Goal: Transaction & Acquisition: Purchase product/service

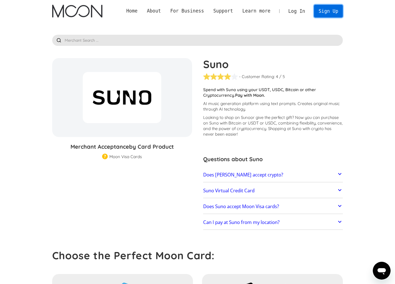
click at [333, 13] on link "Sign Up" at bounding box center [328, 11] width 29 height 13
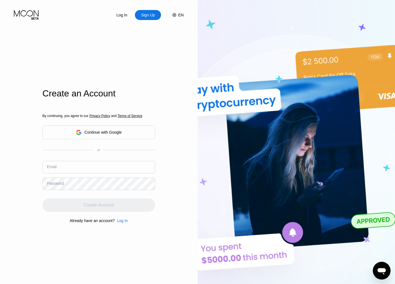
click at [96, 132] on div "Continue with Google" at bounding box center [102, 132] width 37 height 4
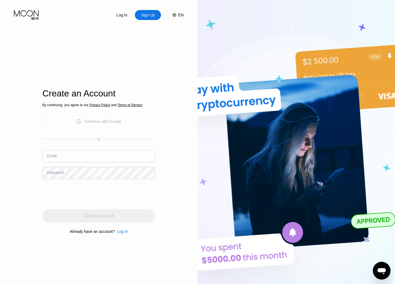
click at [101, 123] on div "Continue with Google" at bounding box center [102, 121] width 37 height 4
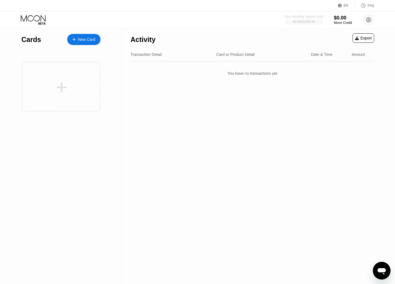
click at [313, 19] on div "$0.00 / $4,000.00" at bounding box center [304, 22] width 38 height 6
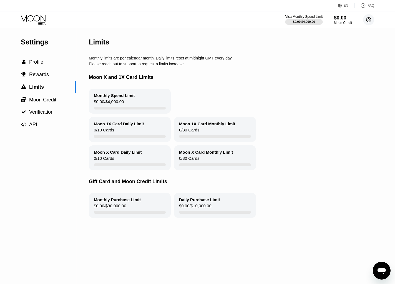
click at [366, 19] on circle at bounding box center [368, 19] width 11 height 11
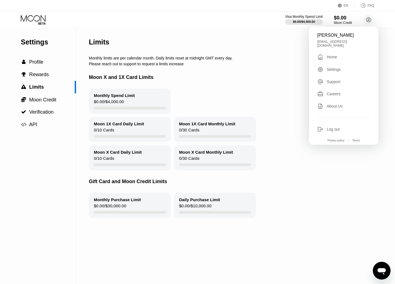
click at [332, 57] on div "Home" at bounding box center [332, 57] width 10 height 4
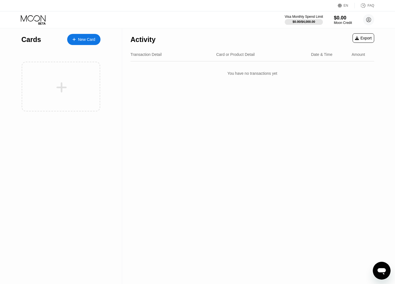
click at [314, 23] on div "$0.00 / $4,000.00" at bounding box center [304, 21] width 23 height 3
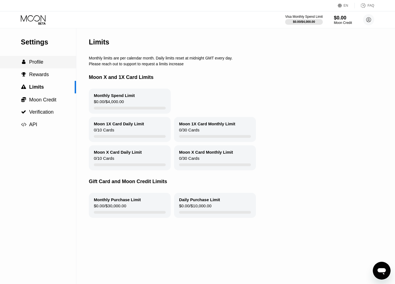
click at [41, 63] on span "Profile" at bounding box center [36, 62] width 14 height 6
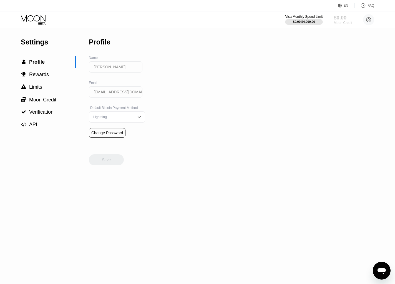
click at [342, 17] on div "$0.00" at bounding box center [343, 18] width 19 height 6
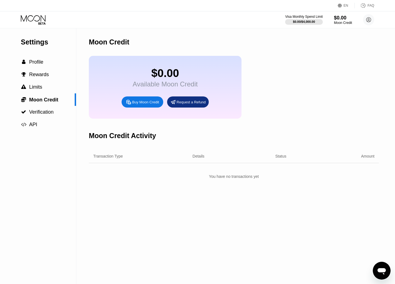
click at [150, 101] on div "Buy Moon Credit" at bounding box center [145, 102] width 27 height 5
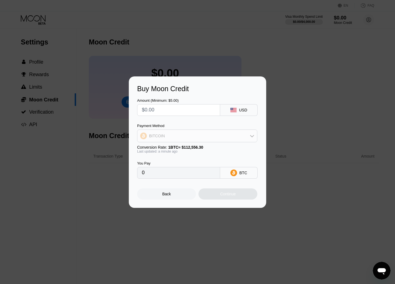
click at [208, 135] on div "BITCOIN" at bounding box center [198, 135] width 120 height 11
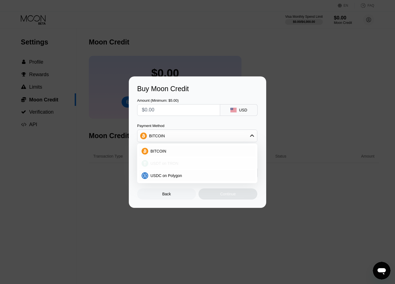
click at [183, 164] on div "USDT on TRON" at bounding box center [200, 163] width 105 height 4
type input "0.00"
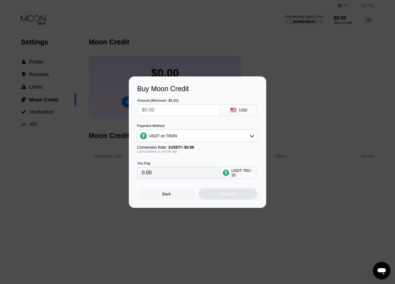
drag, startPoint x: 159, startPoint y: 108, endPoint x: 148, endPoint y: 108, distance: 11.1
click at [148, 108] on input "text" at bounding box center [179, 109] width 74 height 11
type input "$1"
type input "1.01"
type input "$10"
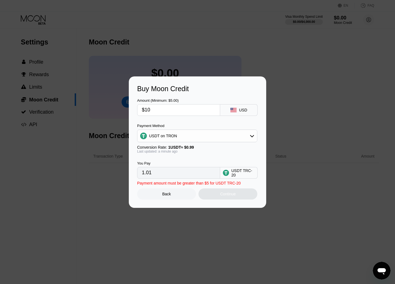
type input "10.10"
type input "$100"
type input "101.01"
type input "$100"
click at [220, 195] on div "Continue" at bounding box center [228, 194] width 16 height 4
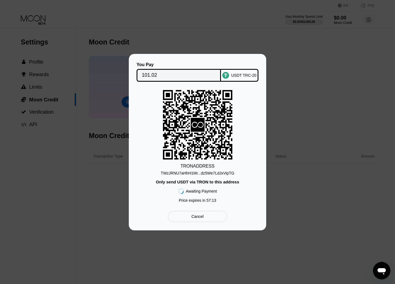
click at [204, 173] on div "TWzJRNU7aHhH1Mr...dz5We7LdJxVipTG" at bounding box center [198, 173] width 74 height 4
click at [201, 216] on div "Cancel" at bounding box center [198, 216] width 12 height 5
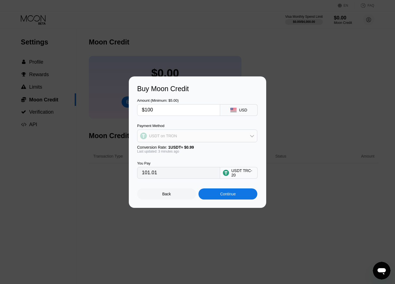
click at [195, 134] on div "USDT on TRON" at bounding box center [198, 135] width 120 height 11
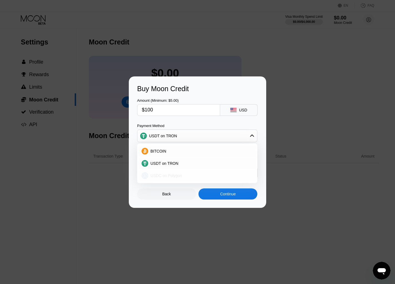
click at [172, 176] on span "USDC on Polygon" at bounding box center [167, 175] width 32 height 4
type input "100.00000000"
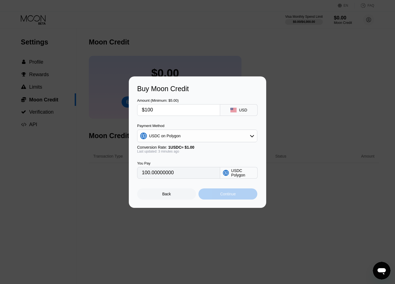
click at [219, 195] on div "Continue" at bounding box center [228, 193] width 59 height 11
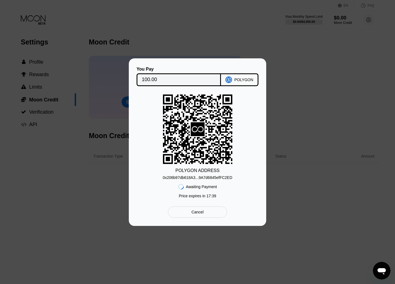
click at [213, 185] on div "Awaiting Payment" at bounding box center [201, 186] width 31 height 4
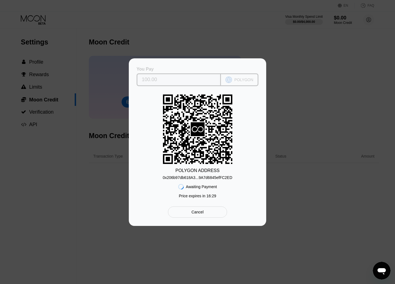
click at [240, 81] on div "POLYGON" at bounding box center [244, 80] width 19 height 4
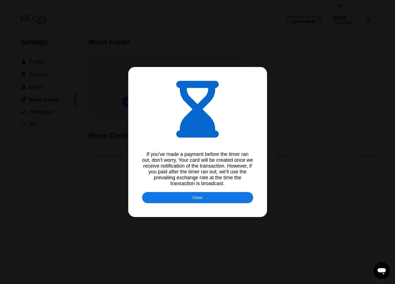
click at [196, 198] on div "Close" at bounding box center [198, 197] width 10 height 4
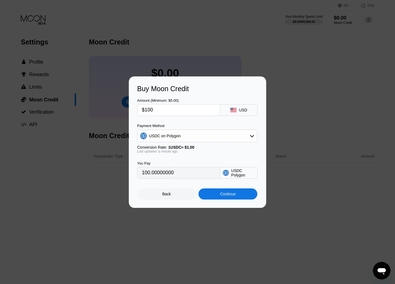
click at [165, 194] on div "Back" at bounding box center [167, 194] width 9 height 4
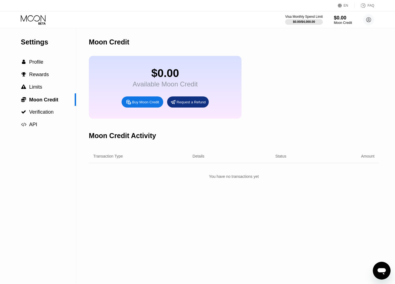
click at [144, 100] on div "Buy Moon Credit" at bounding box center [143, 101] width 42 height 11
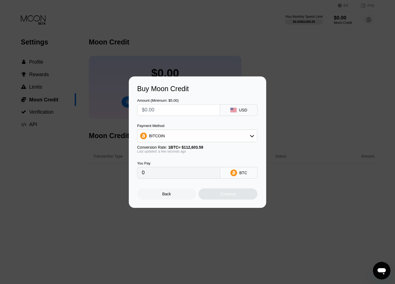
click at [169, 138] on div "BITCOIN" at bounding box center [198, 135] width 120 height 11
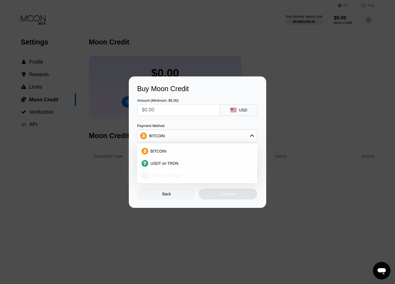
click at [169, 174] on span "USDC on Polygon" at bounding box center [167, 175] width 32 height 4
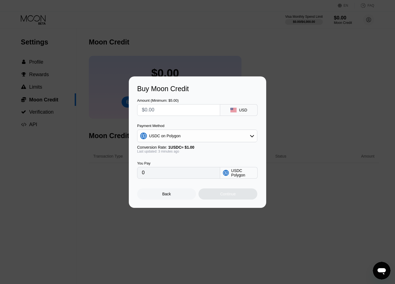
click at [183, 27] on div at bounding box center [197, 142] width 395 height 284
click at [170, 197] on div "Back" at bounding box center [166, 193] width 59 height 11
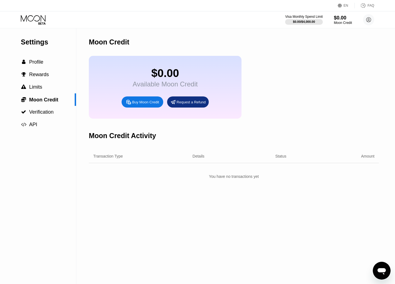
click at [385, 266] on icon "Открыть окно обмена сообщениями" at bounding box center [382, 271] width 10 height 10
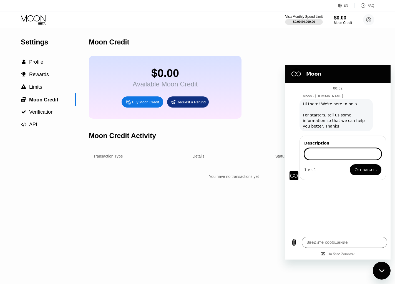
click at [319, 154] on input "Description" at bounding box center [343, 154] width 77 height 12
click at [314, 239] on textarea at bounding box center [345, 242] width 86 height 11
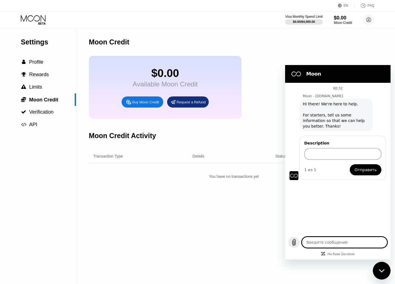
click at [295, 242] on icon "Выложить файл" at bounding box center [294, 242] width 7 height 7
click at [313, 243] on textarea at bounding box center [345, 242] width 86 height 11
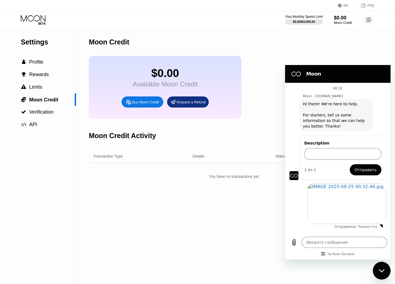
type textarea "x"
click at [320, 243] on textarea at bounding box center [345, 242] width 86 height 11
paste textarea "Good evening! I sent the funds, but they were not credited."
type textarea "Good evening! I sent the funds, but they were not credited."
type textarea "x"
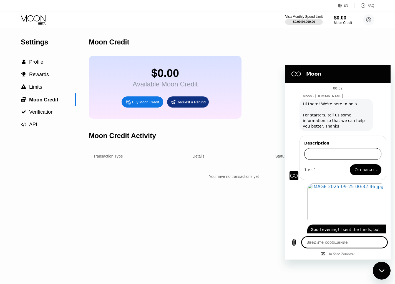
scroll to position [13, 0]
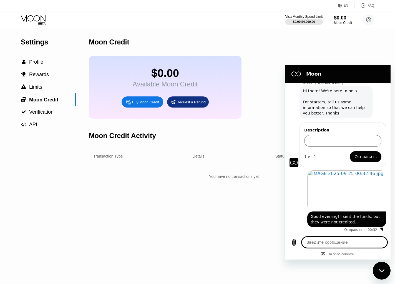
click at [379, 268] on div "Закрыть окно обмена сообщениями" at bounding box center [382, 270] width 17 height 17
type textarea "x"
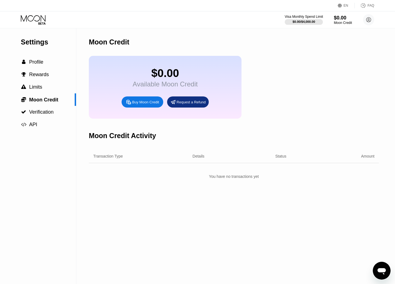
click at [293, 20] on div "$0.00 / $4,000.00" at bounding box center [304, 21] width 23 height 3
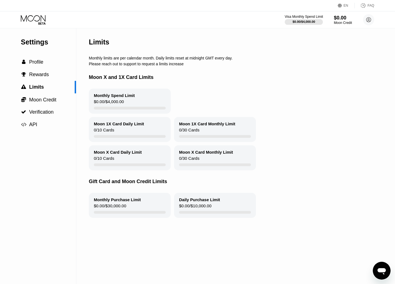
click at [312, 21] on div "$0.00 / $4,000.00" at bounding box center [304, 21] width 23 height 3
click at [342, 21] on div "$0.00" at bounding box center [343, 18] width 19 height 6
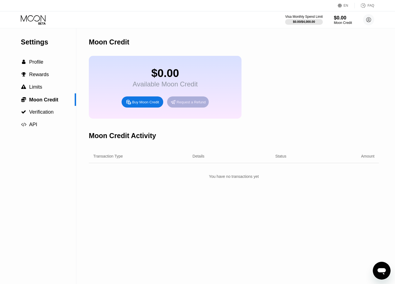
click at [188, 104] on div "Request a Refund" at bounding box center [191, 102] width 29 height 5
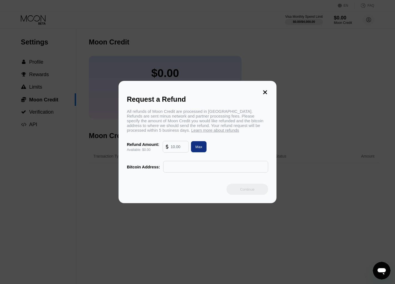
click at [266, 93] on icon at bounding box center [265, 92] width 6 height 6
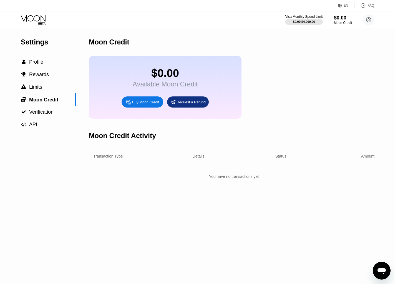
click at [381, 270] on icon "Открыть окно обмена сообщениями" at bounding box center [382, 271] width 8 height 7
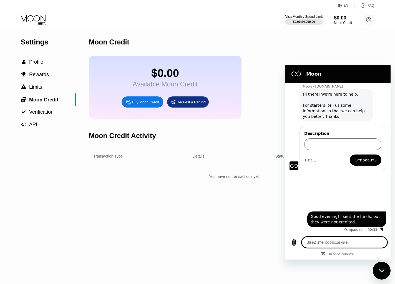
type textarea "x"
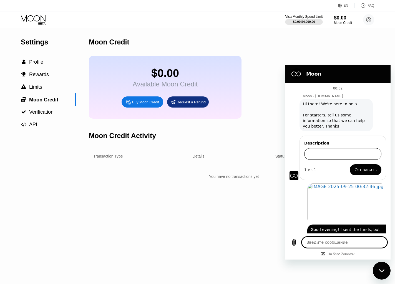
click at [330, 152] on input "Description" at bounding box center [343, 154] width 77 height 12
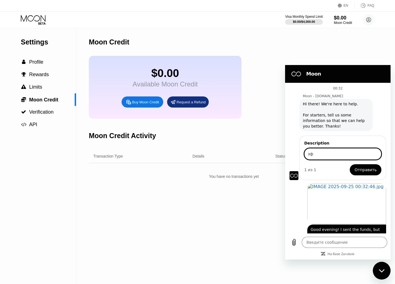
type input "з"
type input "pay"
click at [358, 170] on span "Отправить" at bounding box center [366, 169] width 22 height 7
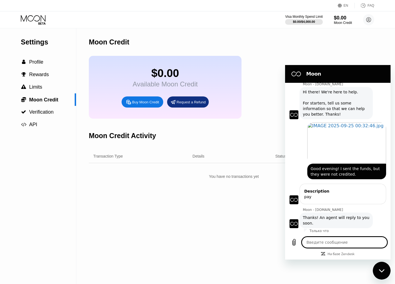
scroll to position [13, 0]
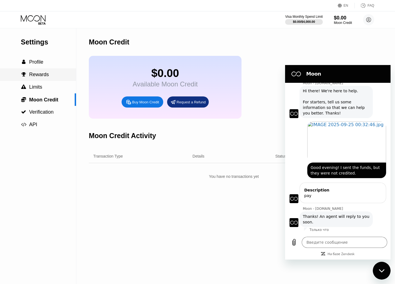
click at [40, 75] on span "Rewards" at bounding box center [39, 75] width 20 height 6
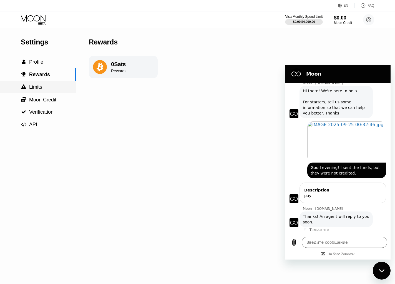
click at [37, 89] on span "Limits" at bounding box center [35, 87] width 13 height 6
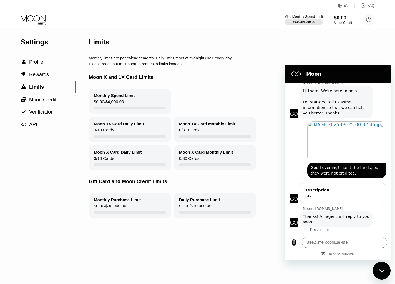
click at [315, 20] on div "$0.00 / $4,000.00" at bounding box center [304, 21] width 23 height 3
type textarea "x"
click at [256, 84] on div "Moon X and 1X Card Limits" at bounding box center [247, 77] width 316 height 23
click at [295, 21] on div "$0.00 / $4,000.00" at bounding box center [304, 21] width 23 height 3
click at [336, 19] on div "$0.00" at bounding box center [343, 18] width 19 height 6
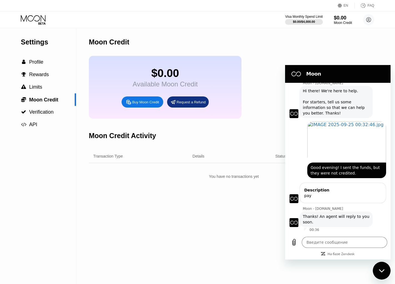
click at [141, 105] on div "Buy Moon Credit" at bounding box center [143, 101] width 42 height 11
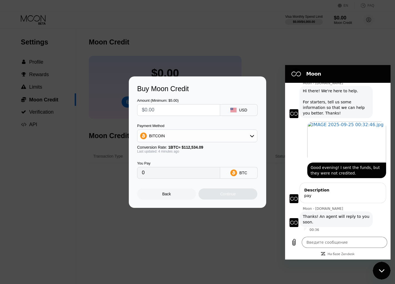
click at [179, 111] on input "text" at bounding box center [179, 109] width 74 height 11
click at [183, 134] on div "BITCOIN" at bounding box center [198, 135] width 120 height 11
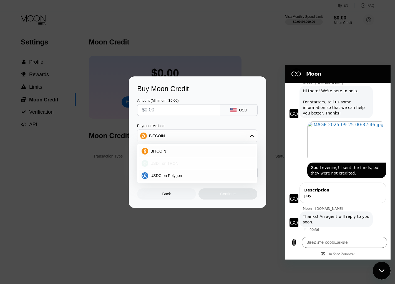
click at [173, 165] on span "USDT on TRON" at bounding box center [165, 163] width 28 height 4
type input "0.00"
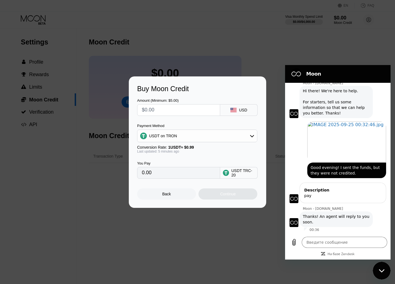
click at [209, 65] on div at bounding box center [197, 142] width 395 height 284
click at [163, 193] on div "Back" at bounding box center [167, 194] width 9 height 4
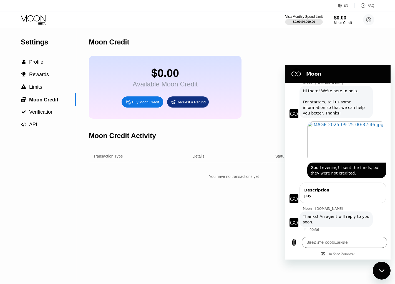
click at [359, 56] on div "$0.00 Available Moon Credit Buy Moon Credit Request a Refund" at bounding box center [234, 87] width 290 height 63
click at [291, 53] on div "Moon Credit" at bounding box center [234, 42] width 290 height 28
click at [381, 270] on icon "Закрыть окно обмена сообщениями" at bounding box center [382, 271] width 6 height 4
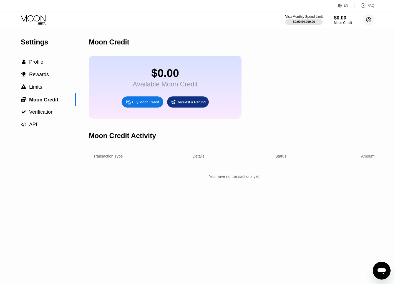
click at [371, 22] on circle at bounding box center [368, 19] width 11 height 11
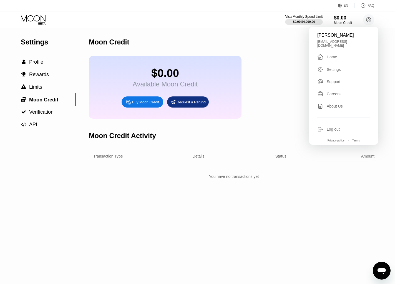
click at [367, 4] on div "FAQ" at bounding box center [364, 6] width 19 height 6
click at [378, 272] on icon "Открыть окно обмена сообщениями" at bounding box center [382, 271] width 10 height 10
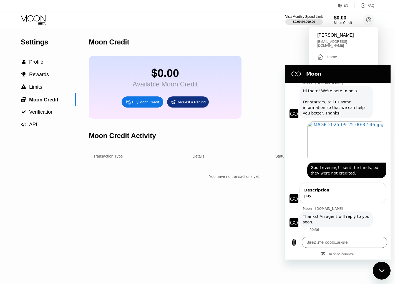
click at [234, 219] on div "Moon Credit $0.00 Available Moon Credit Buy Moon Credit Request a Refund Moon C…" at bounding box center [234, 156] width 290 height 256
click at [348, 6] on div "EN" at bounding box center [346, 6] width 17 height 6
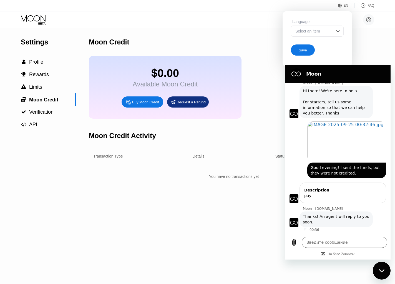
click at [323, 34] on div "Select an item" at bounding box center [317, 31] width 53 height 11
click at [276, 29] on div "Moon Credit" at bounding box center [234, 42] width 290 height 28
click at [386, 273] on div "Закрыть окно обмена сообщениями" at bounding box center [382, 270] width 17 height 17
type textarea "x"
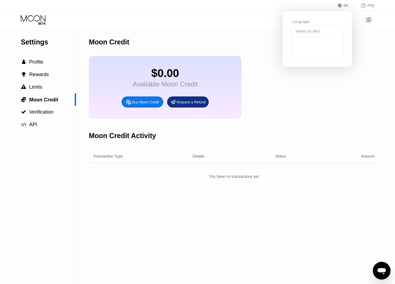
click at [324, 34] on div "Select an item" at bounding box center [317, 31] width 53 height 11
click at [338, 30] on img at bounding box center [338, 31] width 6 height 6
click at [360, 30] on div "Moon Credit" at bounding box center [234, 42] width 290 height 28
click at [306, 34] on div "Select an item" at bounding box center [317, 31] width 53 height 11
click at [301, 51] on div "Save" at bounding box center [303, 50] width 8 height 5
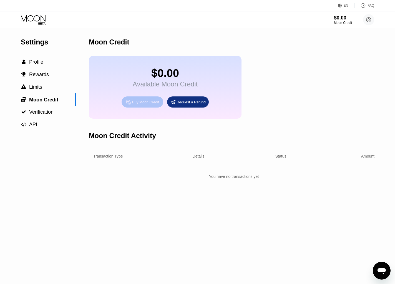
click at [149, 106] on div "Buy Moon Credit" at bounding box center [143, 101] width 42 height 11
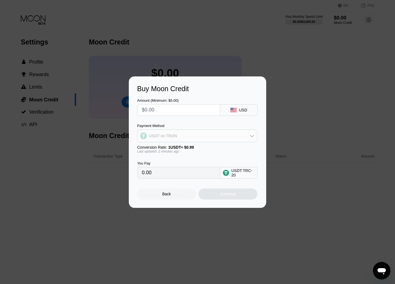
click at [199, 136] on div "USDT on TRON" at bounding box center [198, 135] width 120 height 11
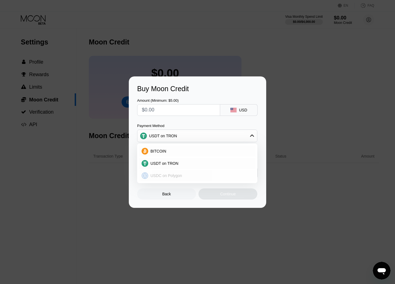
click at [182, 173] on span "USDC on Polygon" at bounding box center [167, 175] width 32 height 4
type input "0"
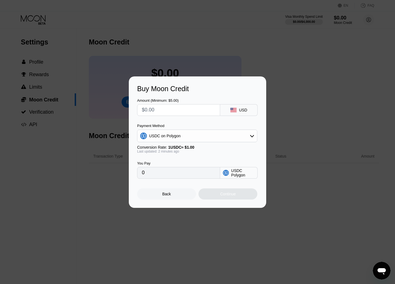
click at [190, 178] on input "0" at bounding box center [179, 172] width 74 height 11
click at [170, 174] on input "0" at bounding box center [179, 172] width 74 height 11
click at [166, 194] on div "Back" at bounding box center [167, 194] width 9 height 4
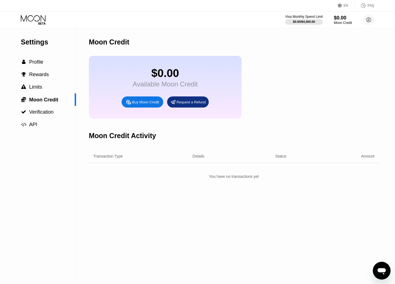
click at [381, 266] on icon "Открыть окно обмена сообщениями" at bounding box center [382, 271] width 10 height 10
type textarea "x"
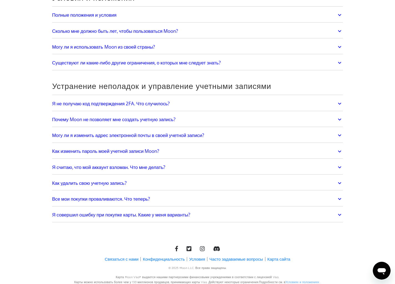
scroll to position [1126, 0]
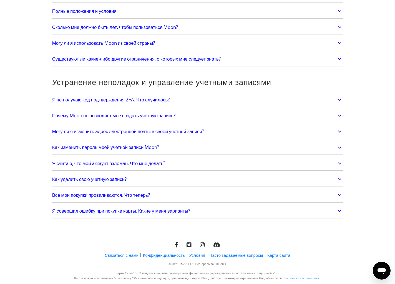
click at [224, 209] on link "Я совершил ошибку при покупке карты. Какие у меня варианты?" at bounding box center [197, 211] width 291 height 12
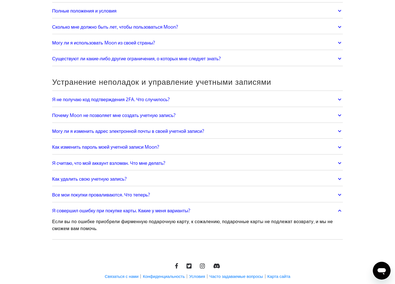
click at [226, 212] on link "Я совершил ошибку при покупке карты. Какие у меня варианты?" at bounding box center [197, 211] width 291 height 12
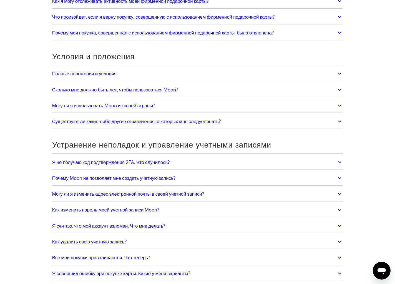
scroll to position [1057, 0]
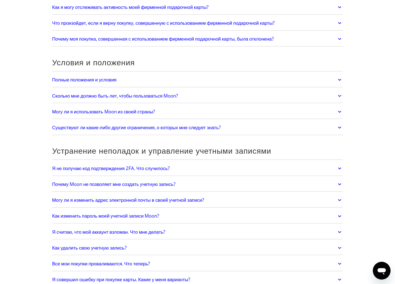
click at [241, 122] on link "Существуют ли какие-либо другие ограничения, о которых мне следует знать?" at bounding box center [197, 128] width 291 height 12
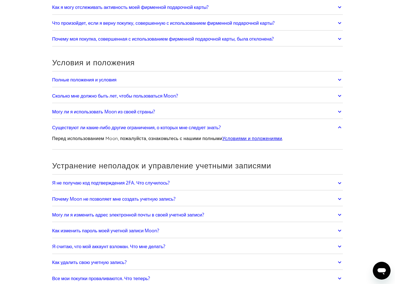
click at [241, 122] on link "Существуют ли какие-либо другие ограничения, о которых мне следует знать?" at bounding box center [197, 128] width 291 height 12
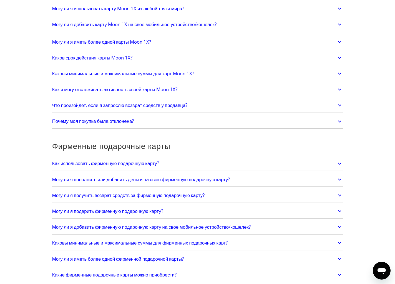
scroll to position [772, 0]
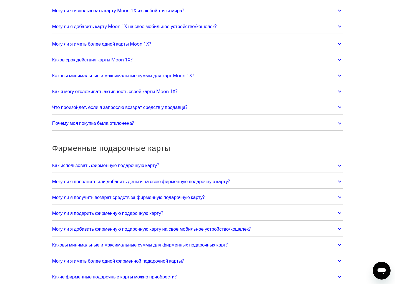
click at [262, 121] on link "Почему моя покупка была отклонена?" at bounding box center [197, 124] width 291 height 12
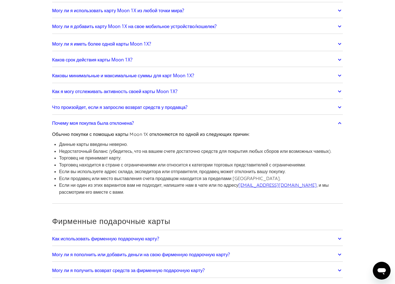
click at [262, 121] on link "Почему моя покупка была отклонена?" at bounding box center [197, 124] width 291 height 12
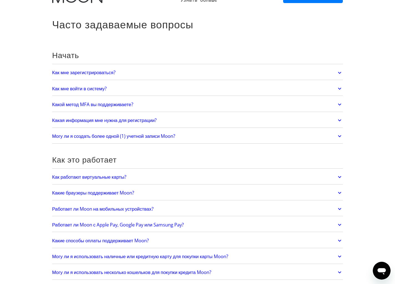
scroll to position [0, 0]
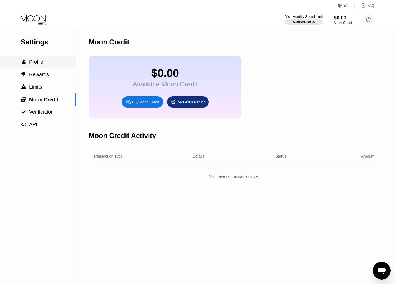
click at [40, 62] on span "Profile" at bounding box center [36, 62] width 14 height 6
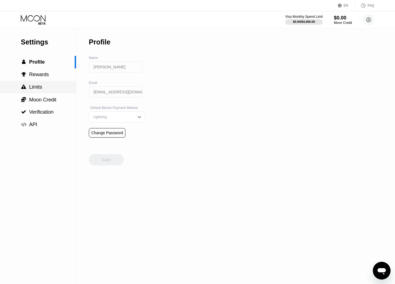
click at [38, 88] on span "Limits" at bounding box center [35, 87] width 13 height 6
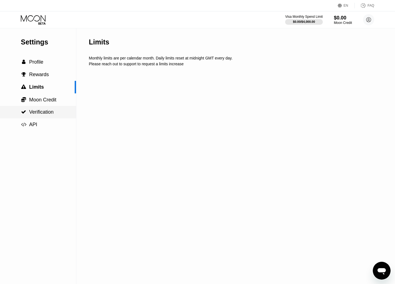
click at [42, 110] on span "Verification" at bounding box center [41, 112] width 24 height 6
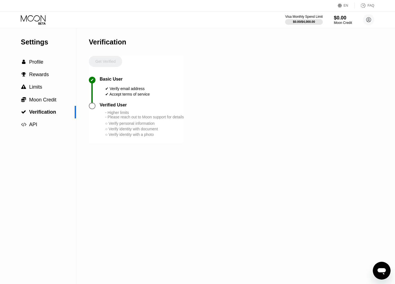
click at [379, 266] on icon "Открыть окно обмена сообщениями" at bounding box center [382, 271] width 10 height 10
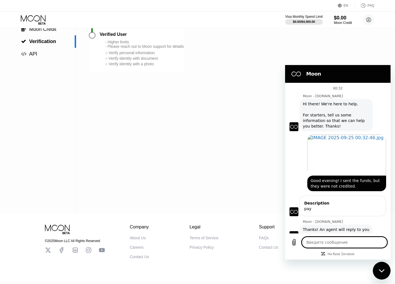
scroll to position [77, 0]
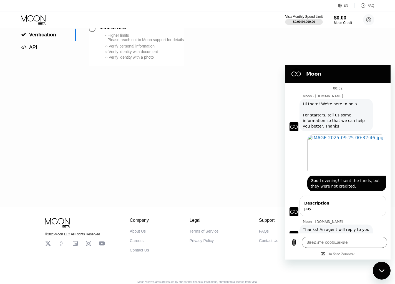
click at [219, 144] on div "Settings  Profile  Rewards  Limits  Moon Credit  Verification  API Verifi…" at bounding box center [197, 79] width 395 height 256
click at [386, 273] on div "Закрыть окно обмена сообщениями" at bounding box center [382, 270] width 17 height 17
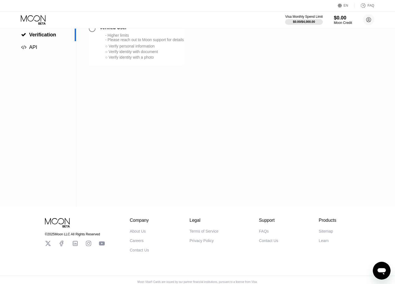
scroll to position [82, 0]
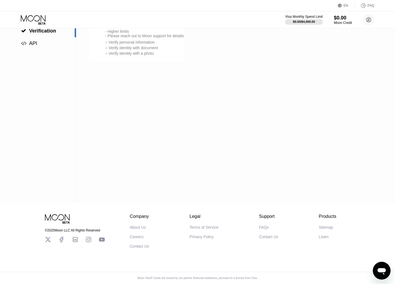
click at [266, 237] on div "Contact Us" at bounding box center [268, 237] width 19 height 4
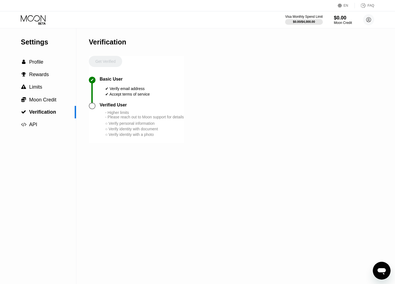
type textarea "x"
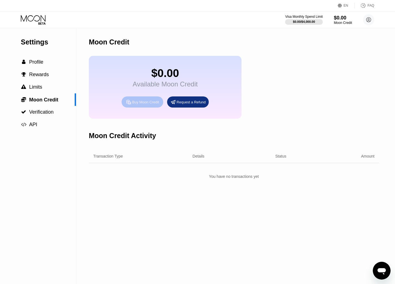
click at [135, 102] on div "Buy Moon Credit" at bounding box center [145, 102] width 27 height 5
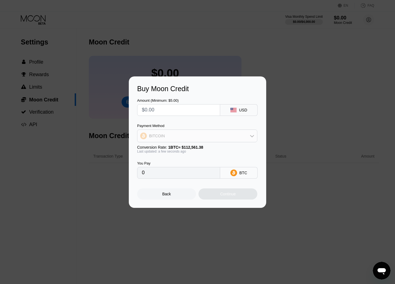
click at [210, 137] on div "BITCOIN" at bounding box center [198, 135] width 120 height 11
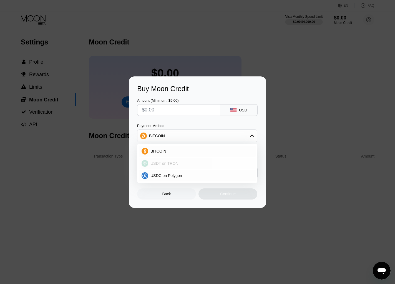
click at [195, 160] on div "USDT on TRON" at bounding box center [197, 163] width 117 height 11
type input "0.00"
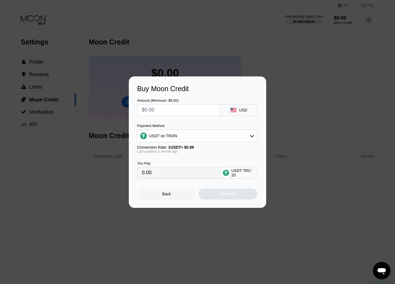
drag, startPoint x: 144, startPoint y: 110, endPoint x: 156, endPoint y: 110, distance: 11.4
click at [156, 110] on input "text" at bounding box center [179, 109] width 74 height 11
type input "$1"
type input "1.01"
type input "$10"
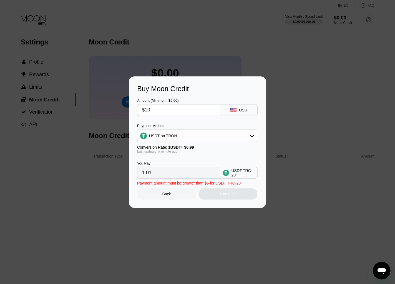
type input "10.10"
type input "$10"
click at [225, 194] on div "Continue" at bounding box center [228, 194] width 16 height 4
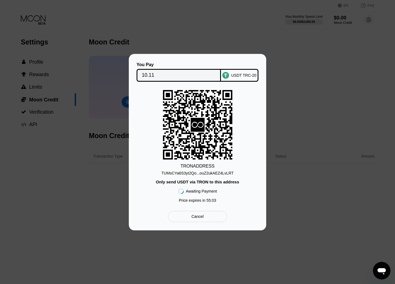
click at [209, 219] on div "Cancel" at bounding box center [197, 216] width 59 height 11
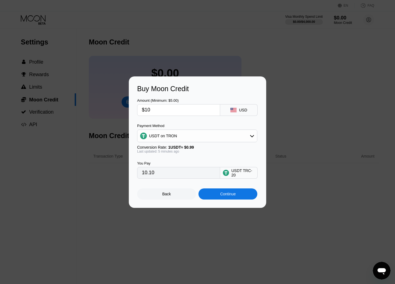
drag, startPoint x: 152, startPoint y: 109, endPoint x: 137, endPoint y: 108, distance: 15.3
click at [137, 108] on div "Buy Moon Credit Amount (Minimum: $5.00) $10 USD Payment Method USDT on TRON Con…" at bounding box center [198, 141] width 138 height 131
type input "$9"
type input "9.09"
type input "$9"
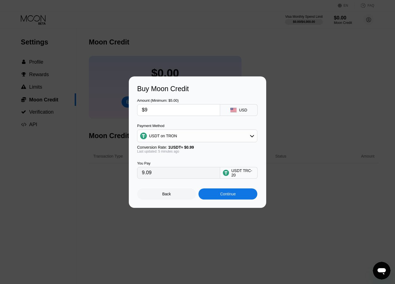
click at [227, 194] on div "Continue" at bounding box center [228, 194] width 16 height 4
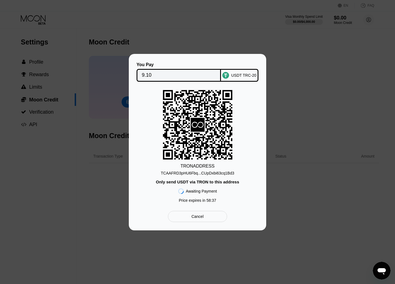
click at [208, 217] on div "Cancel" at bounding box center [197, 216] width 59 height 11
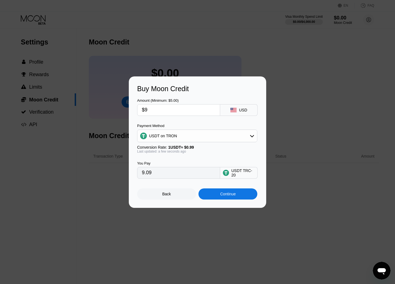
drag, startPoint x: 152, startPoint y: 112, endPoint x: 136, endPoint y: 112, distance: 15.8
click at [136, 112] on div "Buy Moon Credit Amount (Minimum: $5.00) $9 USD Payment Method USDT on TRON Conv…" at bounding box center [198, 141] width 138 height 131
type input "$5"
type input "5.05"
type input "$5"
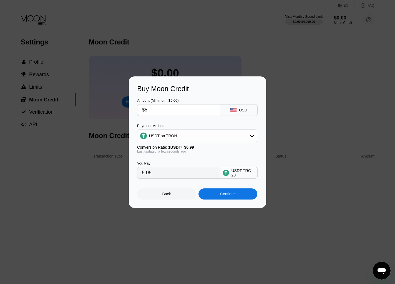
click at [224, 195] on div "Continue" at bounding box center [228, 194] width 16 height 4
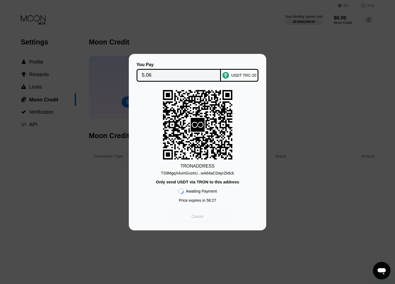
click at [212, 221] on div "Cancel" at bounding box center [197, 216] width 59 height 11
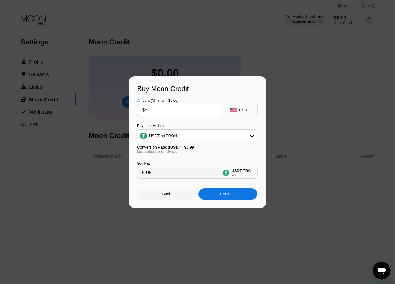
click at [183, 132] on div "USDT on TRON" at bounding box center [198, 135] width 120 height 11
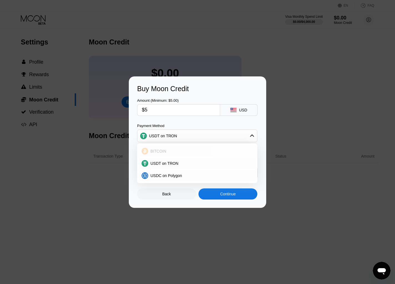
click at [175, 148] on div "BITCOIN" at bounding box center [197, 151] width 117 height 11
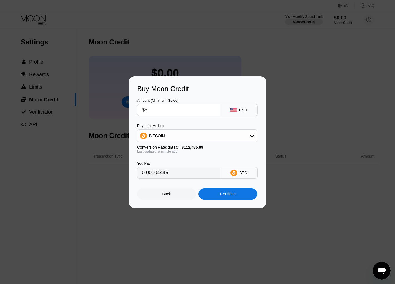
drag, startPoint x: 150, startPoint y: 110, endPoint x: 135, endPoint y: 110, distance: 14.7
click at [135, 110] on div "Buy Moon Credit Amount (Minimum: $5.00) $5 USD Payment Method BITCOIN Conversio…" at bounding box center [198, 141] width 138 height 131
click at [167, 112] on input "$5" at bounding box center [179, 109] width 74 height 11
type input "0.00004448"
type input "0"
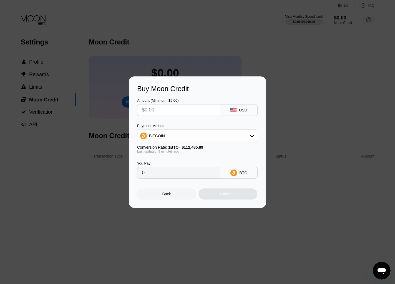
type input "$1"
type input "0.00000890"
type input "$10"
type input "0.00008895"
type input "$10"
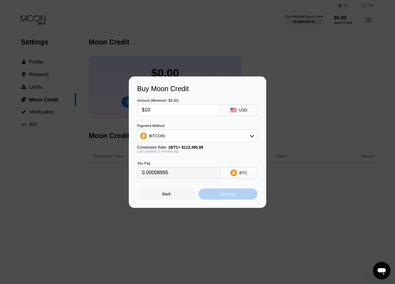
click at [233, 196] on div "Continue" at bounding box center [228, 194] width 16 height 4
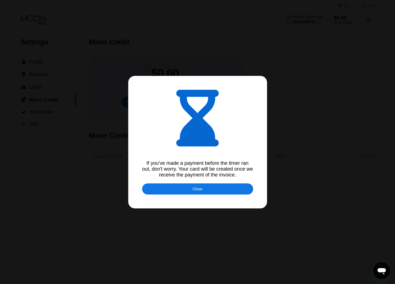
type input "0.00008880"
click at [246, 55] on div at bounding box center [197, 142] width 395 height 284
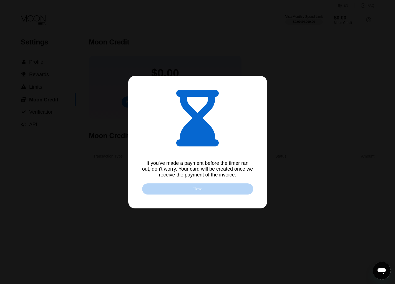
click at [202, 190] on div "Close" at bounding box center [198, 189] width 10 height 4
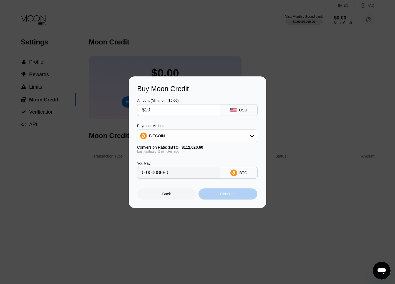
click at [221, 196] on div "Continue" at bounding box center [228, 193] width 59 height 11
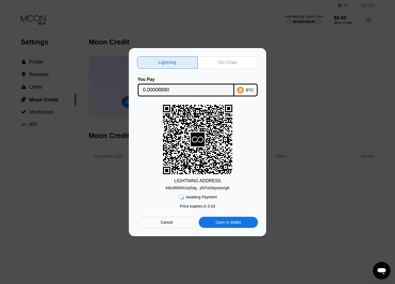
click at [221, 188] on div "lnbc88900n1p5dg...yhl7at3spvywzg6" at bounding box center [198, 188] width 64 height 4
click at [234, 60] on div "On-Chain" at bounding box center [227, 63] width 19 height 6
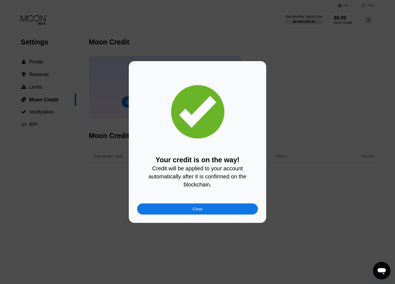
click at [177, 209] on div "Close" at bounding box center [197, 208] width 121 height 11
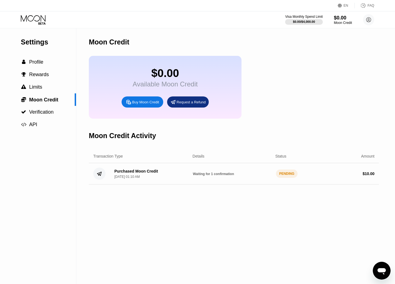
click at [100, 176] on circle at bounding box center [99, 174] width 12 height 12
click at [139, 173] on div "Purchased Moon Credit" at bounding box center [136, 171] width 44 height 4
click at [288, 175] on div "PENDING" at bounding box center [287, 173] width 22 height 8
click at [228, 175] on span "Waiting for 1 confirmation" at bounding box center [213, 174] width 41 height 4
click at [48, 112] on span "Verification" at bounding box center [41, 112] width 24 height 6
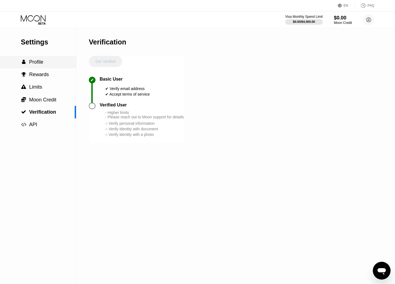
click at [39, 61] on span "Profile" at bounding box center [36, 62] width 14 height 6
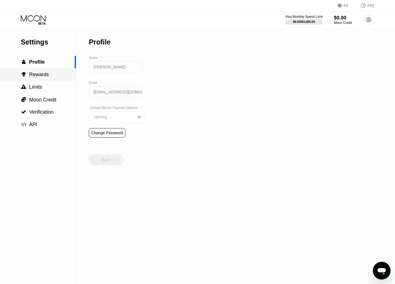
click at [38, 70] on div " Rewards" at bounding box center [38, 74] width 76 height 13
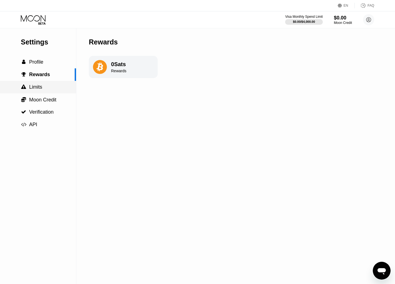
click at [36, 87] on span "Limits" at bounding box center [35, 87] width 13 height 6
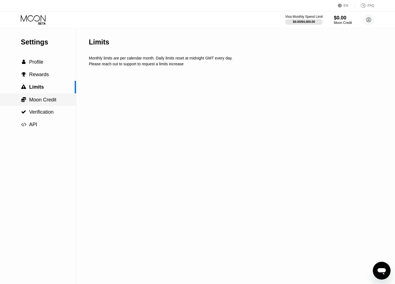
click at [36, 98] on span "Moon Credit" at bounding box center [42, 100] width 27 height 6
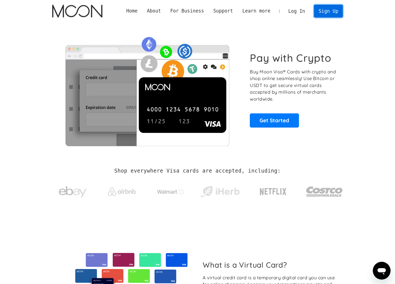
click at [329, 14] on link "Sign Up" at bounding box center [328, 11] width 29 height 13
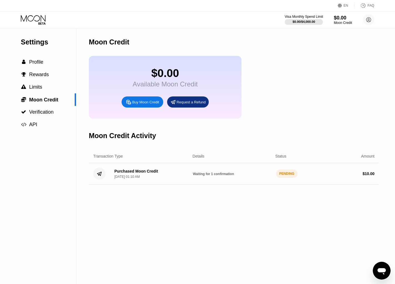
click at [301, 20] on div "$0.00 / $4,000.00" at bounding box center [304, 21] width 23 height 3
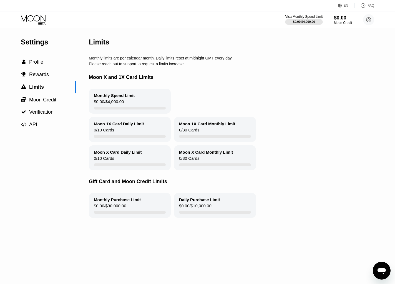
click at [140, 132] on div "Moon 1X Card Daily Limit 0 / 10 Cards" at bounding box center [130, 129] width 82 height 25
click at [121, 206] on div "$0.00 / $30,000.00" at bounding box center [110, 207] width 33 height 8
click at [142, 98] on div "Monthly Spend Limit $0.00 / $4,000.00" at bounding box center [130, 101] width 82 height 25
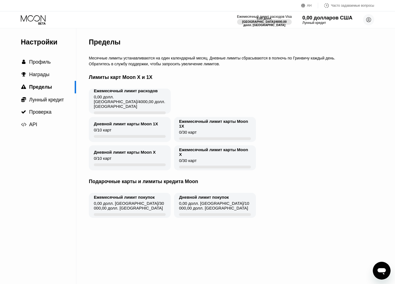
click at [311, 20] on font "0,00 долларов США" at bounding box center [328, 18] width 50 height 6
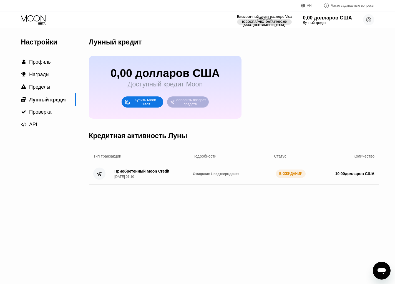
click at [193, 102] on font "Запросить возврат средств" at bounding box center [190, 102] width 33 height 8
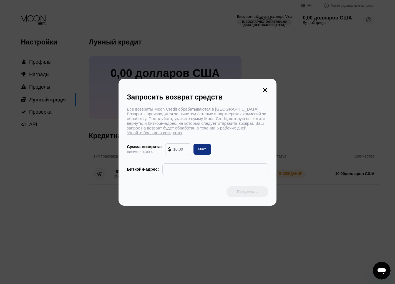
click at [265, 91] on icon at bounding box center [265, 90] width 6 height 6
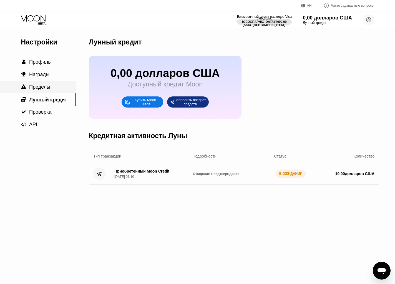
click at [45, 86] on font "Пределы" at bounding box center [39, 87] width 21 height 6
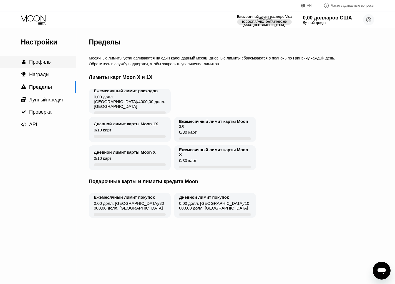
click at [47, 67] on div " Профиль" at bounding box center [38, 62] width 76 height 13
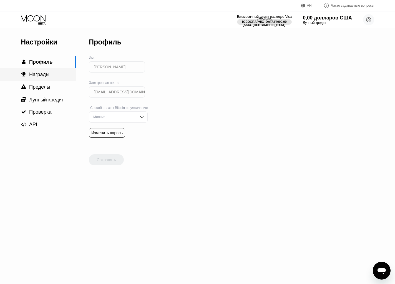
click at [44, 75] on font "Награды" at bounding box center [39, 75] width 20 height 6
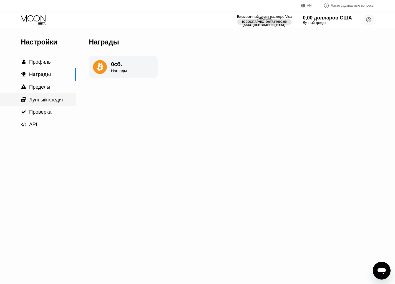
click at [40, 97] on font "Лунный кредит" at bounding box center [46, 100] width 35 height 6
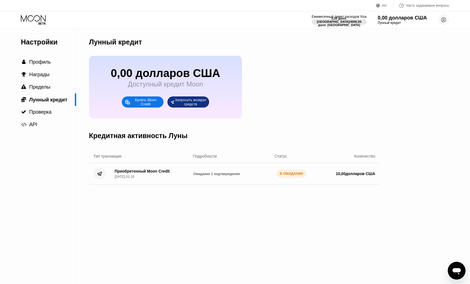
click at [39, 55] on div "Настройки  Профиль  Награды  Пределы  Лунный кредит  Проверка  API" at bounding box center [38, 79] width 76 height 103
click at [40, 57] on div " Профиль" at bounding box center [38, 62] width 76 height 13
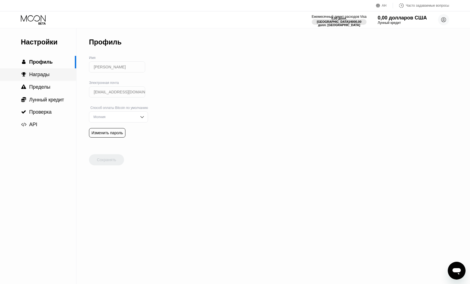
click at [39, 76] on font "Награды" at bounding box center [39, 75] width 20 height 6
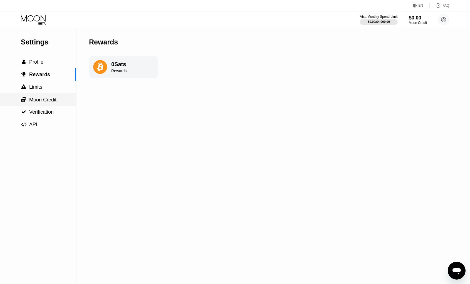
click at [45, 99] on span "Moon Credit" at bounding box center [42, 100] width 27 height 6
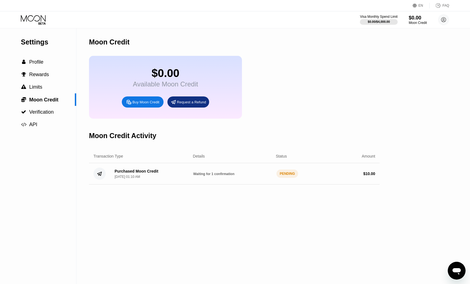
click at [154, 173] on div "Purchased Moon Credit" at bounding box center [136, 171] width 44 height 4
click at [445, 5] on div "FAQ" at bounding box center [445, 6] width 7 height 4
click at [376, 17] on div "Visa Monthly Spend Limit" at bounding box center [378, 17] width 38 height 4
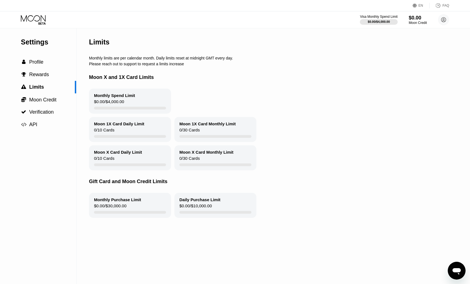
click at [132, 105] on div "Monthly Spend Limit $0.00 / $4,000.00" at bounding box center [130, 101] width 82 height 25
click at [119, 204] on div "Monthly Purchase Limit $0.00 / $30,000.00" at bounding box center [130, 205] width 82 height 25
click at [130, 161] on div "Moon X Card Daily Limit 0 / 10 Cards" at bounding box center [130, 157] width 82 height 25
click at [40, 18] on icon at bounding box center [34, 20] width 26 height 10
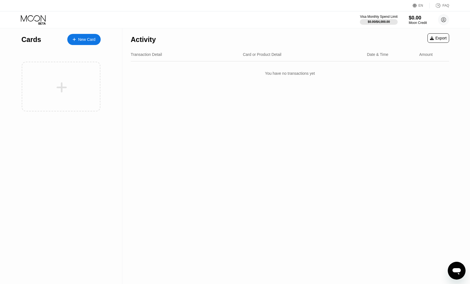
click at [87, 42] on div "New Card" at bounding box center [83, 39] width 33 height 11
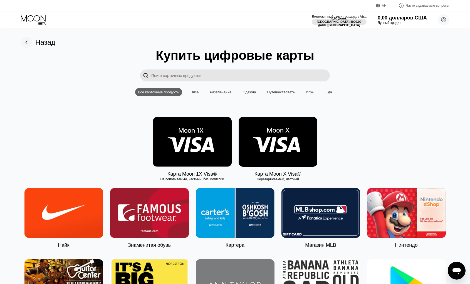
click at [172, 145] on img at bounding box center [192, 142] width 79 height 50
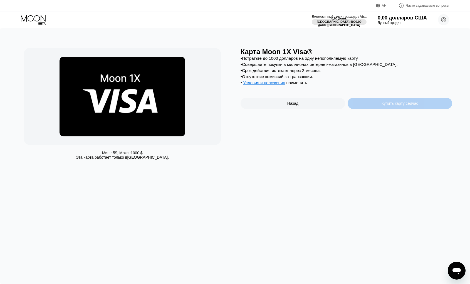
click at [374, 105] on div "Купить карту сейчас" at bounding box center [399, 103] width 104 height 11
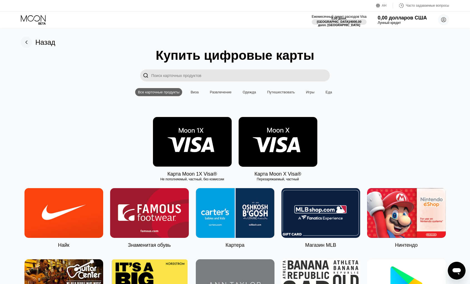
click at [275, 138] on img at bounding box center [277, 142] width 79 height 50
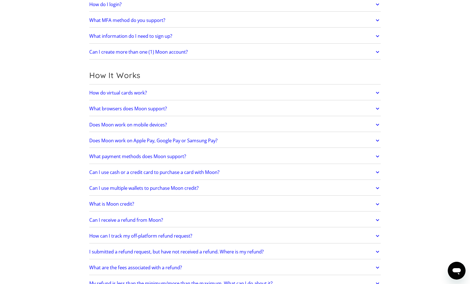
scroll to position [98, 0]
click at [132, 94] on h2 "How do virtual cards work?" at bounding box center [118, 93] width 58 height 6
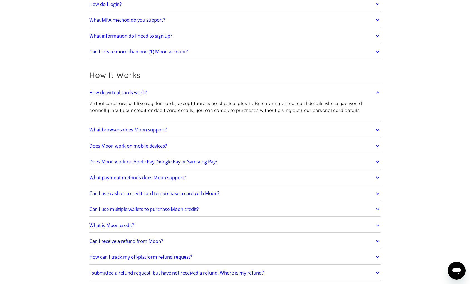
scroll to position [99, 0]
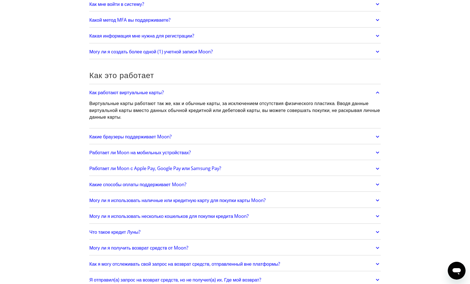
click at [140, 154] on font "Работает ли Moon на мобильных устройствах?" at bounding box center [139, 152] width 101 height 6
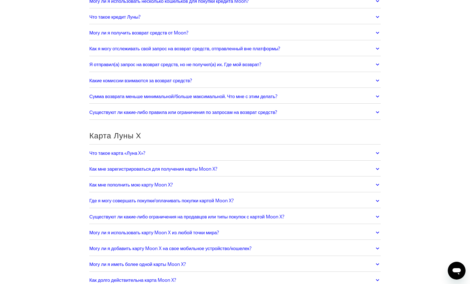
scroll to position [331, 0]
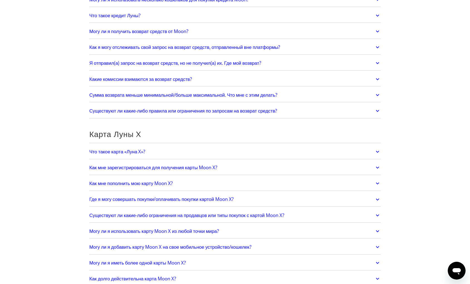
click at [140, 154] on font "Что такое карта «Луна X»?" at bounding box center [117, 151] width 56 height 6
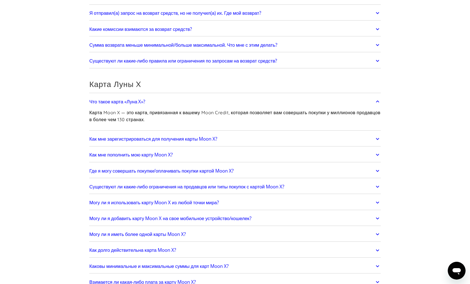
scroll to position [389, 0]
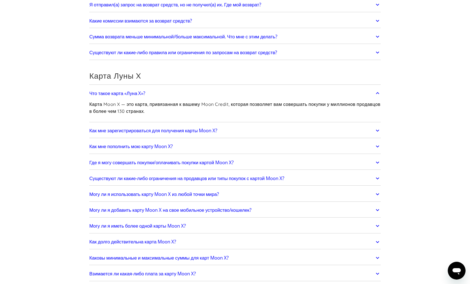
click at [155, 133] on font "Как мне зарегистрироваться для получения карты Moon X?" at bounding box center [153, 130] width 128 height 6
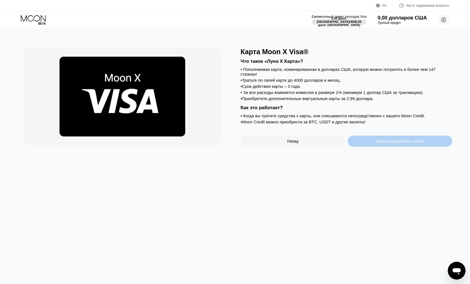
click at [390, 146] on div "Зарегистрируйтесь сейчас" at bounding box center [399, 141] width 104 height 11
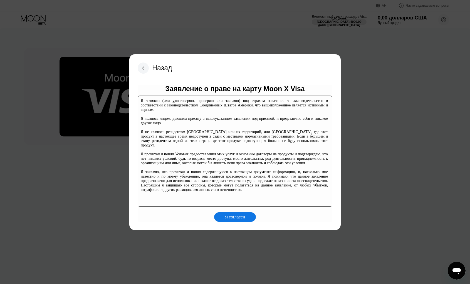
click at [237, 219] on div "Я согласен" at bounding box center [235, 216] width 42 height 9
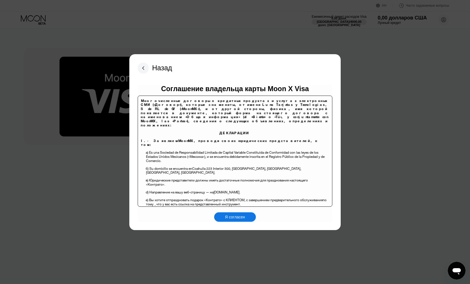
click at [241, 217] on font "Я согласен" at bounding box center [235, 217] width 20 height 4
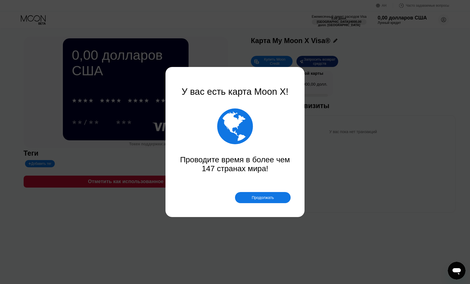
click at [258, 199] on font "Продолжать" at bounding box center [262, 197] width 22 height 4
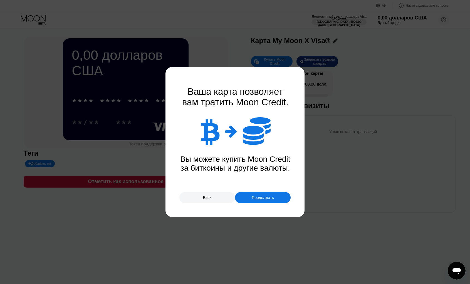
click at [258, 199] on font "Продолжать" at bounding box center [262, 197] width 22 height 4
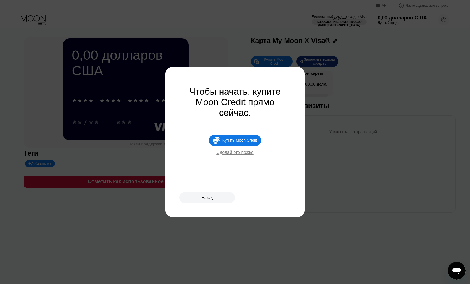
click at [276, 49] on div at bounding box center [235, 142] width 470 height 284
click at [202, 198] on font "Назад" at bounding box center [206, 197] width 11 height 4
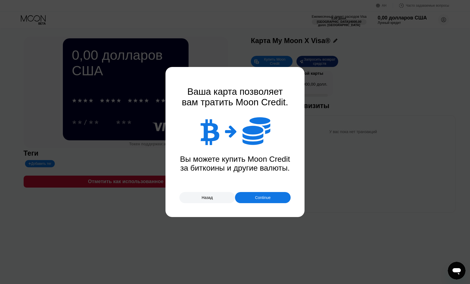
click at [239, 196] on div "Continue" at bounding box center [263, 197] width 56 height 11
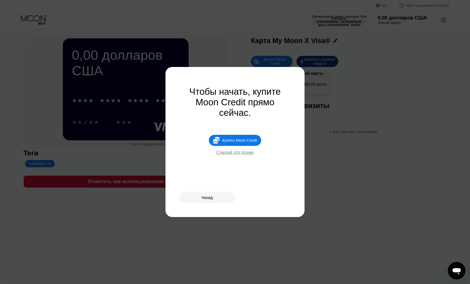
click at [241, 150] on font "Сделай это позже" at bounding box center [234, 152] width 37 height 5
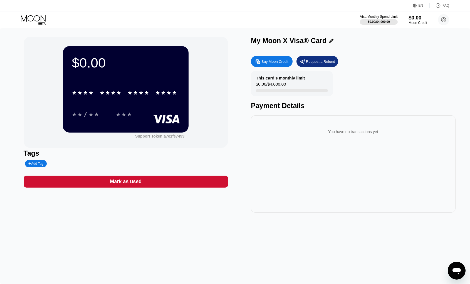
click at [416, 20] on div "$0.00" at bounding box center [417, 18] width 19 height 6
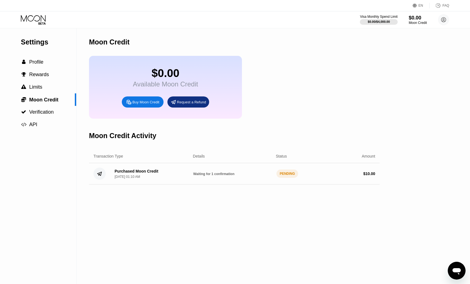
click at [216, 176] on span "Waiting for 1 confirmation" at bounding box center [213, 174] width 41 height 4
click at [130, 173] on div "Purchased Moon Credit" at bounding box center [136, 171] width 44 height 4
click at [36, 87] on span "Limits" at bounding box center [35, 87] width 13 height 6
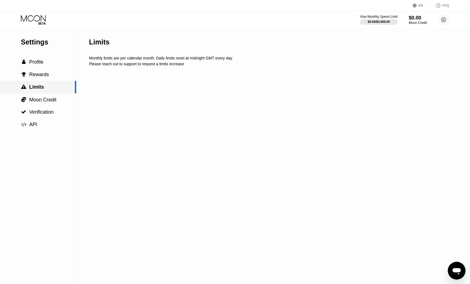
click at [39, 77] on span "Rewards" at bounding box center [39, 75] width 20 height 6
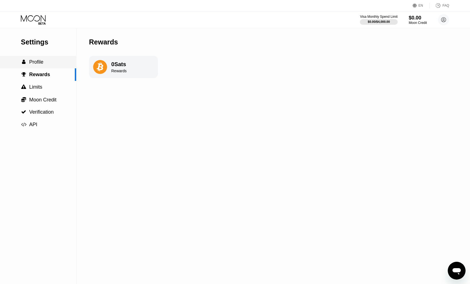
click at [39, 62] on span "Profile" at bounding box center [36, 62] width 14 height 6
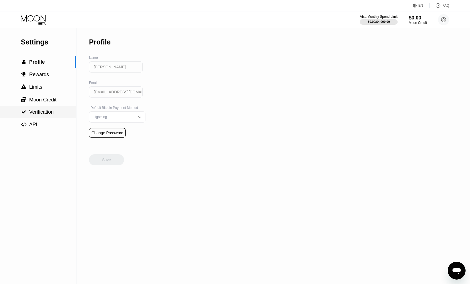
click at [40, 111] on span "Verification" at bounding box center [41, 112] width 24 height 6
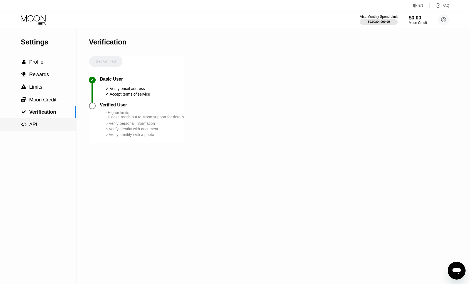
click at [34, 126] on span "API" at bounding box center [33, 125] width 8 height 6
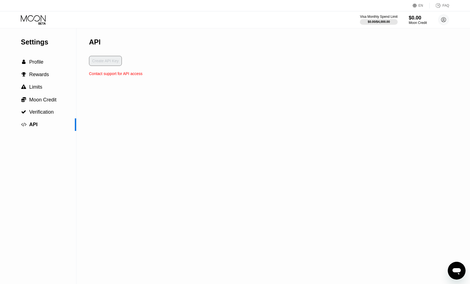
click at [98, 62] on div "Create API Key" at bounding box center [115, 64] width 53 height 16
click at [374, 19] on div at bounding box center [378, 22] width 38 height 6
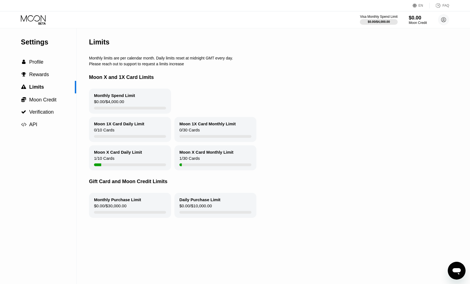
click at [114, 153] on div "Moon X Card Daily Limit" at bounding box center [118, 152] width 48 height 5
click at [98, 166] on div at bounding box center [97, 164] width 7 height 3
click at [186, 165] on div at bounding box center [215, 164] width 72 height 3
click at [444, 19] on circle at bounding box center [443, 19] width 11 height 11
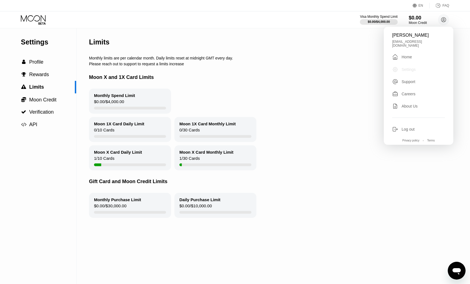
click at [404, 71] on div "Settings" at bounding box center [408, 69] width 14 height 4
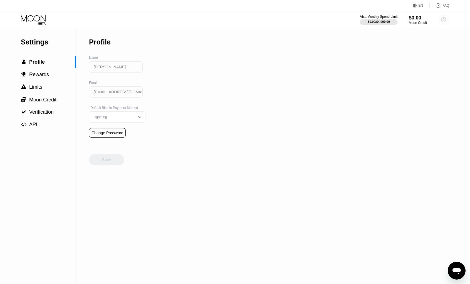
click at [443, 21] on circle at bounding box center [443, 19] width 11 height 11
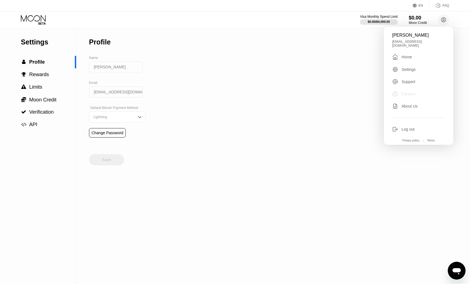
click at [401, 95] on div "Careers" at bounding box center [418, 94] width 53 height 6
click at [406, 40] on div "[EMAIL_ADDRESS][DOMAIN_NAME]" at bounding box center [418, 44] width 53 height 8
click at [316, 68] on div "Settings  Profile  Rewards  Limits  Moon Credit  Verification  API Profil…" at bounding box center [235, 156] width 470 height 256
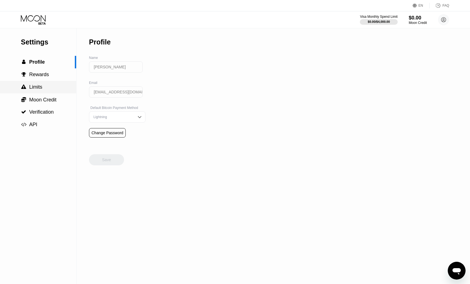
click at [42, 87] on span "Limits" at bounding box center [35, 87] width 13 height 6
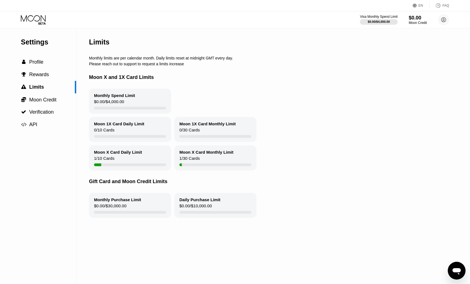
click at [116, 93] on div "Monthly Spend Limit $0.00 / $4,000.00" at bounding box center [130, 101] width 82 height 25
click at [37, 62] on span "Profile" at bounding box center [36, 62] width 14 height 6
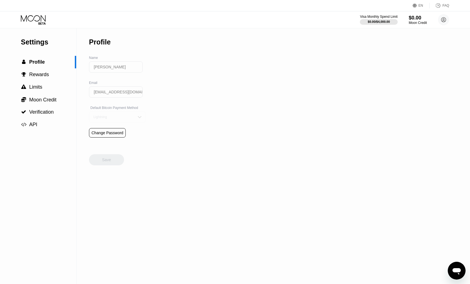
click at [104, 116] on div "Lightning" at bounding box center [113, 117] width 42 height 4
click at [101, 141] on div "On-Chain" at bounding box center [117, 139] width 50 height 4
click at [103, 159] on div "Save" at bounding box center [106, 159] width 9 height 5
click at [38, 71] on div " Rewards" at bounding box center [38, 74] width 76 height 13
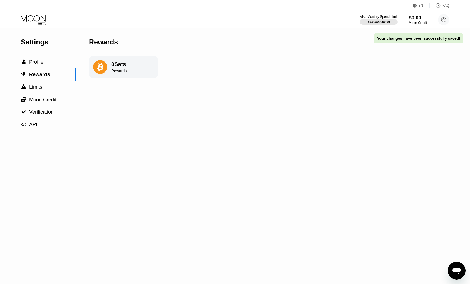
click at [122, 71] on div "Rewards" at bounding box center [118, 71] width 15 height 4
click at [46, 87] on div " Limits" at bounding box center [38, 87] width 76 height 6
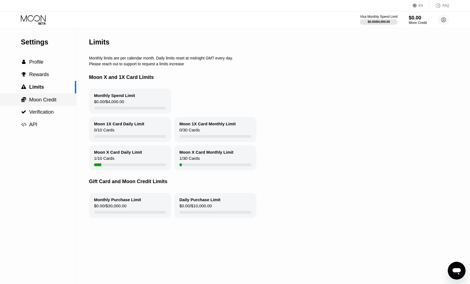
click at [46, 98] on span "Moon Credit" at bounding box center [42, 100] width 27 height 6
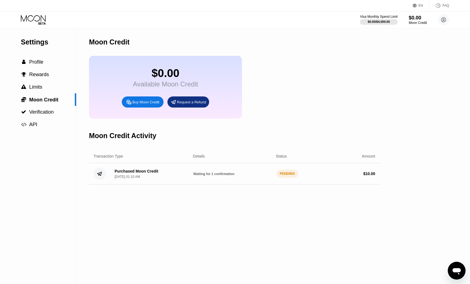
click at [99, 173] on circle at bounding box center [99, 174] width 12 height 12
click at [440, 5] on div "FAQ" at bounding box center [438, 6] width 19 height 6
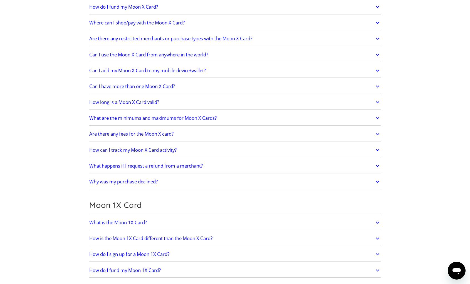
scroll to position [466, 0]
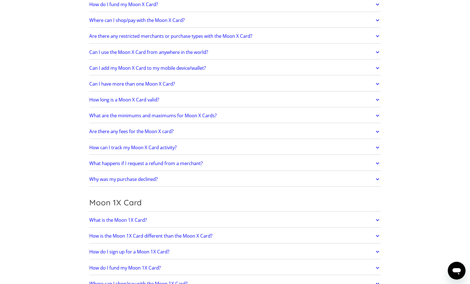
click at [172, 84] on h2 "Can I have more than one Moon X Card?" at bounding box center [132, 84] width 86 height 6
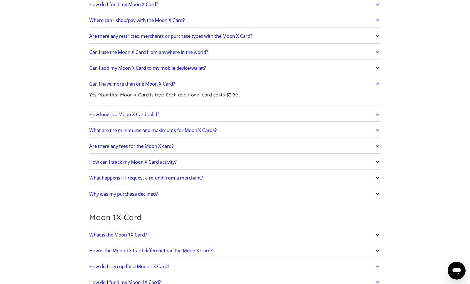
click at [172, 84] on h2 "Can I have more than one Moon X Card?" at bounding box center [132, 84] width 86 height 6
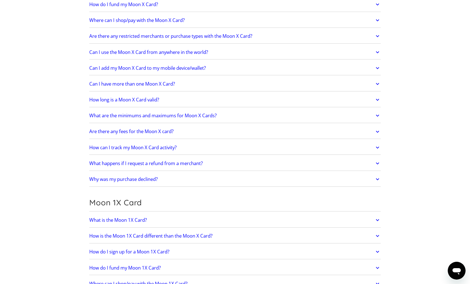
click at [154, 102] on h2 "How long is a Moon X Card valid?" at bounding box center [124, 100] width 70 height 6
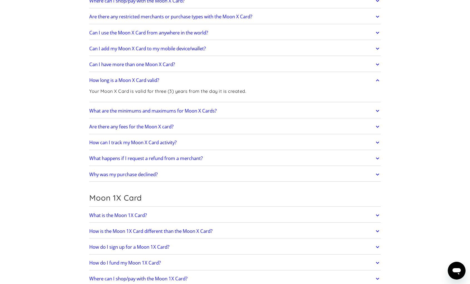
scroll to position [493, 0]
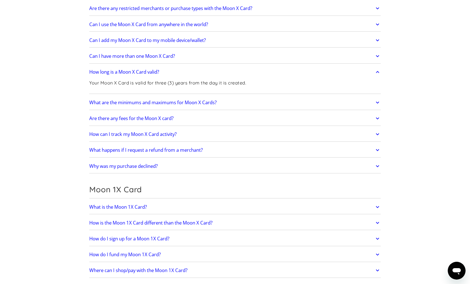
click at [151, 103] on h2 "What are the minimums and maximums for Moon X Cards?" at bounding box center [152, 103] width 127 height 6
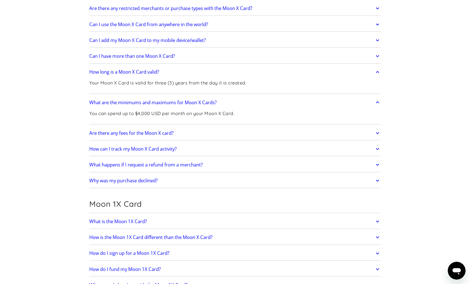
click at [161, 132] on h2 "Are there any fees for the Moon X card?" at bounding box center [131, 133] width 84 height 6
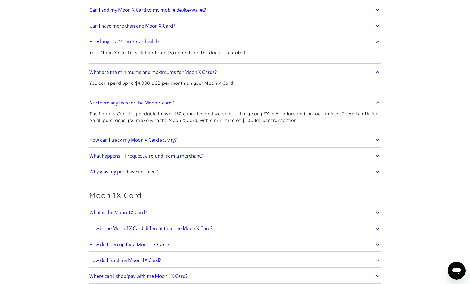
scroll to position [524, 0]
click at [145, 171] on h2 "Why was my purchase declined?" at bounding box center [123, 171] width 68 height 6
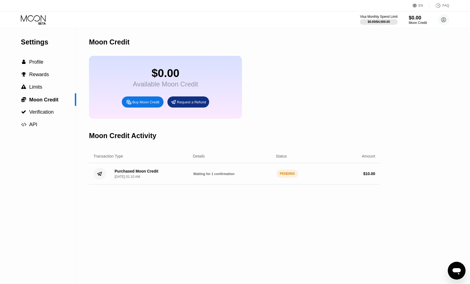
click at [448, 269] on div "Открыть окно обмена сообщениями" at bounding box center [456, 270] width 17 height 17
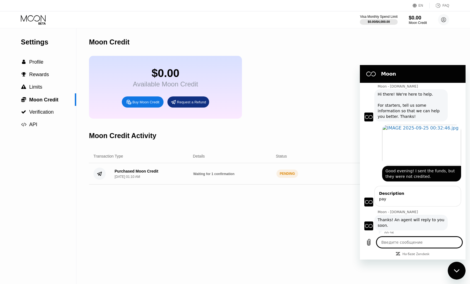
scroll to position [13, 0]
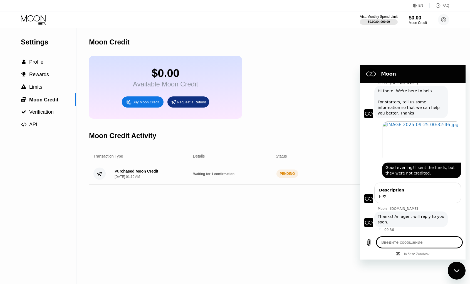
click at [303, 226] on div "Moon Credit $0.00 Available Moon Credit Buy Moon Credit Request a Refund Moon C…" at bounding box center [234, 156] width 290 height 256
click at [402, 43] on div "Settings  Profile  Rewards  Limits  Moon Credit  Verification  API Moon C…" at bounding box center [235, 156] width 470 height 256
type textarea "x"
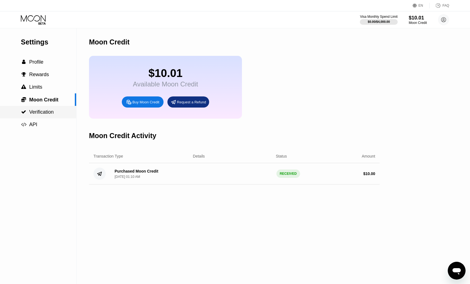
click at [46, 112] on span "Verification" at bounding box center [41, 112] width 24 height 6
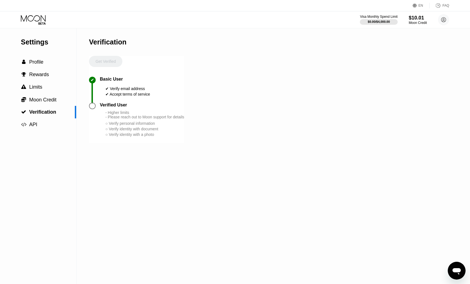
click at [40, 101] on span "Moon Credit" at bounding box center [42, 100] width 27 height 6
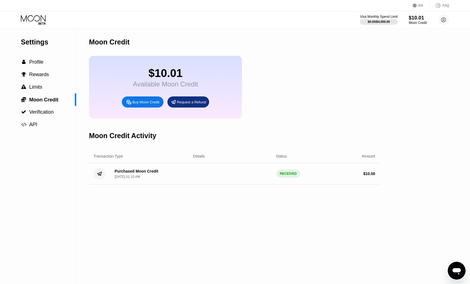
click at [288, 176] on div "RECEIVED" at bounding box center [288, 173] width 24 height 8
click at [376, 20] on div "$0.00 / $4,000.00" at bounding box center [378, 21] width 23 height 3
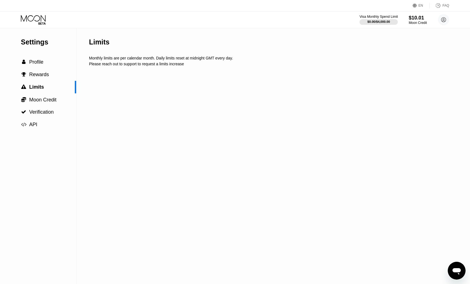
click at [375, 18] on div "Visa Monthly Spend Limit" at bounding box center [378, 17] width 38 height 4
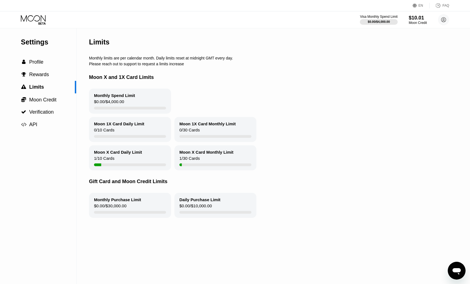
click at [127, 153] on div "Moon X Card Daily Limit" at bounding box center [118, 152] width 48 height 5
click at [99, 166] on div at bounding box center [97, 164] width 7 height 3
click at [191, 166] on div at bounding box center [215, 164] width 72 height 3
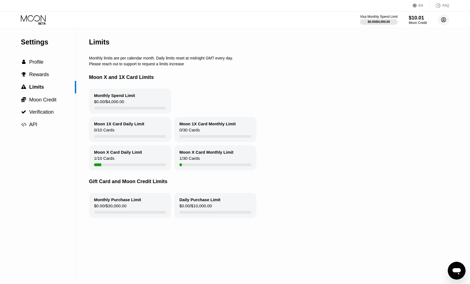
click at [441, 18] on icon at bounding box center [443, 20] width 5 height 5
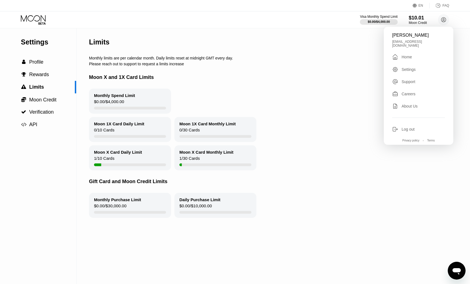
click at [443, 6] on div "FAQ" at bounding box center [445, 6] width 7 height 4
click at [48, 98] on span "Moon Credit" at bounding box center [42, 100] width 27 height 6
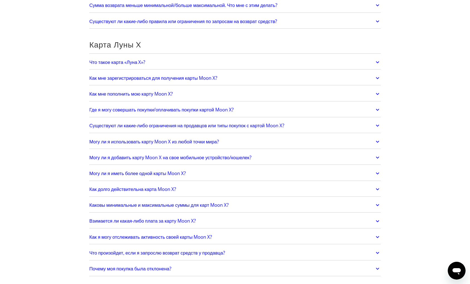
scroll to position [377, 0]
click at [138, 63] on font "Что такое карта «Луна X»?" at bounding box center [117, 62] width 56 height 6
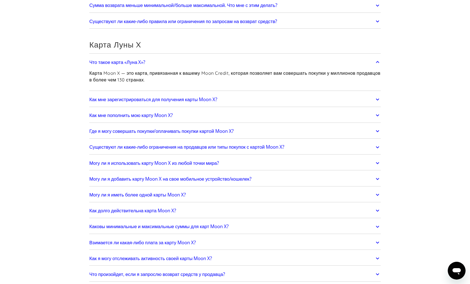
click at [138, 63] on font "Что такое карта «Луна X»?" at bounding box center [117, 62] width 56 height 6
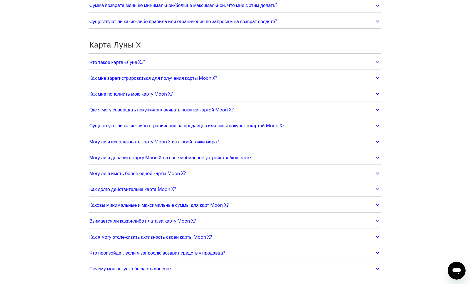
click at [156, 79] on font "Как мне зарегистрироваться для получения карты Moon X?" at bounding box center [153, 78] width 128 height 6
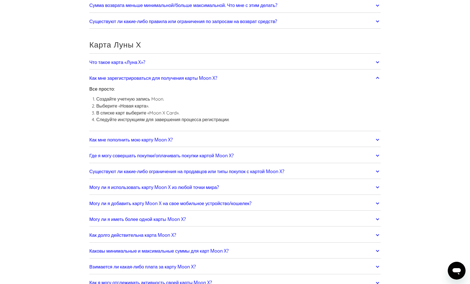
click at [156, 79] on font "Как мне зарегистрироваться для получения карты Moon X?" at bounding box center [153, 78] width 128 height 6
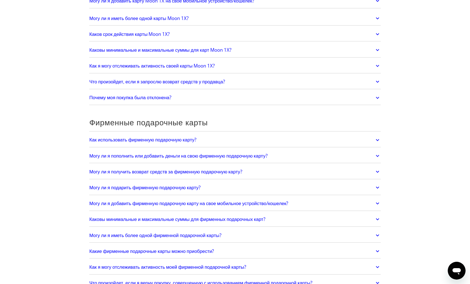
scroll to position [801, 0]
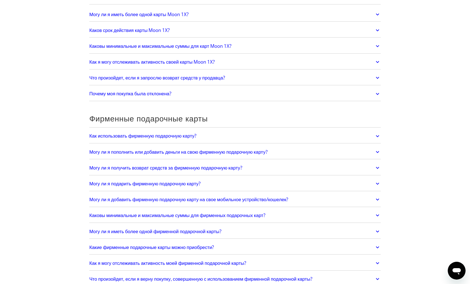
click at [147, 93] on font "Почему моя покупка была отклонена?" at bounding box center [130, 93] width 82 height 6
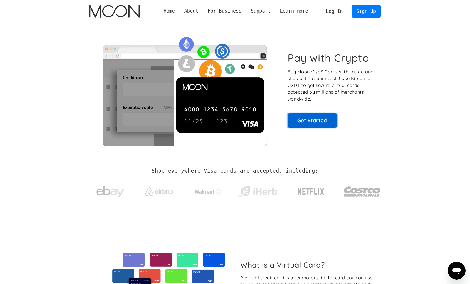
click at [302, 119] on link "Get Started" at bounding box center [311, 120] width 49 height 14
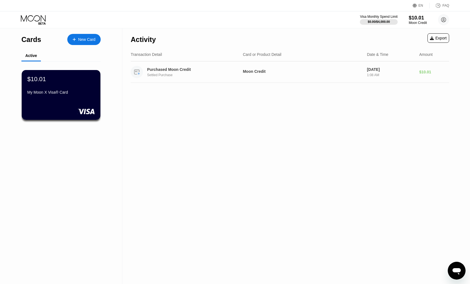
click at [229, 74] on div "Settled Purchase" at bounding box center [195, 75] width 97 height 4
click at [180, 70] on div "Purchased Moon Credit" at bounding box center [192, 69] width 90 height 4
click at [87, 109] on rect at bounding box center [86, 112] width 17 height 6
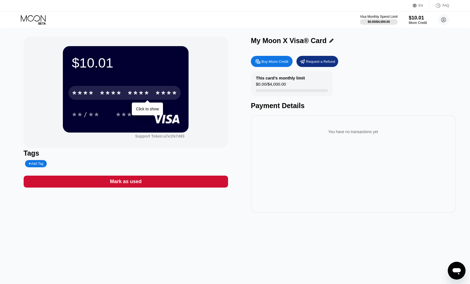
click at [102, 93] on div "* * * *" at bounding box center [110, 93] width 22 height 9
click at [138, 92] on div "* * * *" at bounding box center [138, 93] width 22 height 9
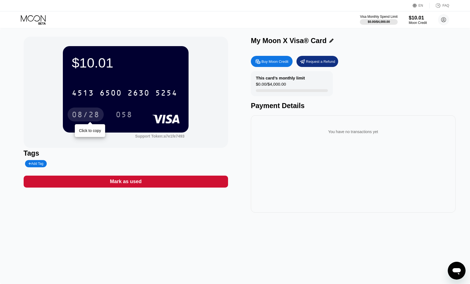
click at [93, 115] on div "08/28" at bounding box center [86, 115] width 28 height 9
click at [129, 114] on div "058" at bounding box center [124, 115] width 17 height 9
click at [173, 136] on div "Support Token: a7e1fe7493" at bounding box center [159, 136] width 49 height 4
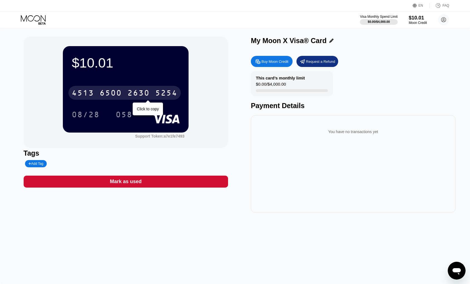
click at [106, 92] on div "6500" at bounding box center [110, 93] width 22 height 9
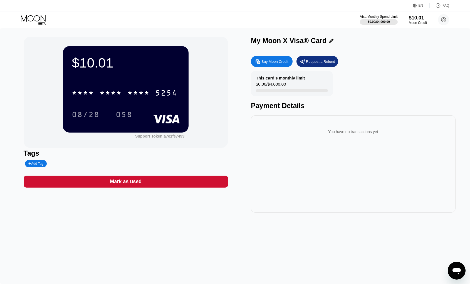
click at [455, 269] on icon "Открыть окно обмена сообщениями" at bounding box center [456, 271] width 8 height 7
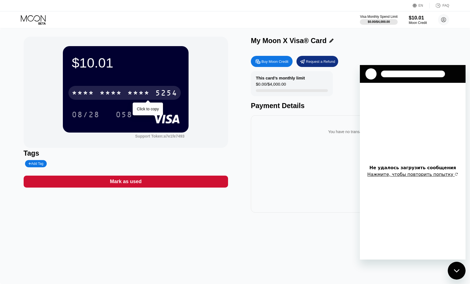
click at [155, 89] on div "* * * * * * * * * * * * 5254" at bounding box center [124, 93] width 112 height 14
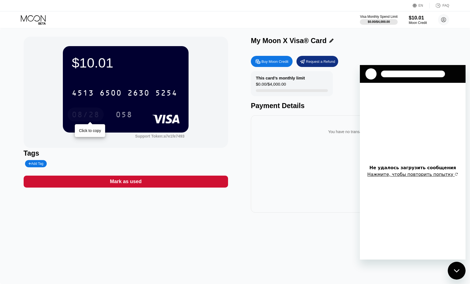
click at [82, 116] on div "08/28" at bounding box center [86, 115] width 28 height 9
click at [127, 115] on div "058" at bounding box center [124, 115] width 17 height 9
click at [36, 165] on div "Add Tag" at bounding box center [35, 164] width 15 height 4
click at [79, 163] on icon at bounding box center [80, 163] width 3 height 3
click at [326, 150] on div "You have no transactions yet" at bounding box center [353, 163] width 204 height 97
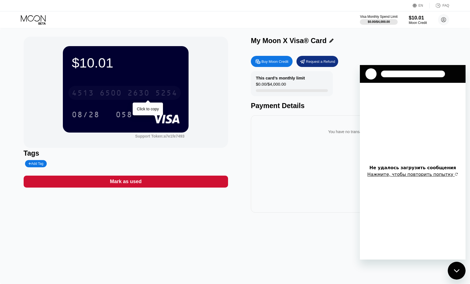
click at [75, 93] on div "4513" at bounding box center [83, 93] width 22 height 9
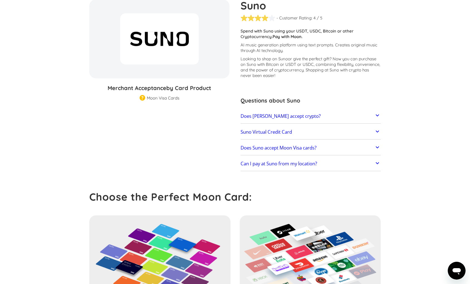
scroll to position [59, 0]
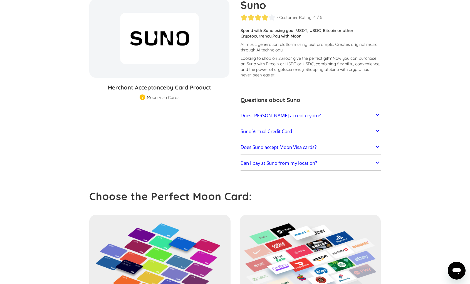
click at [262, 134] on h2 "Suno Virtual Credit Card" at bounding box center [265, 132] width 51 height 6
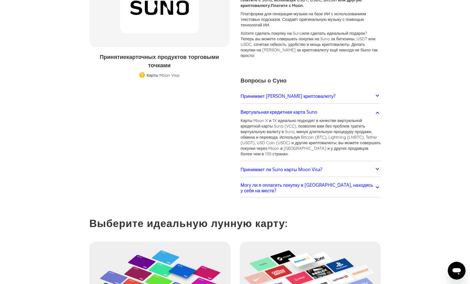
scroll to position [101, 0]
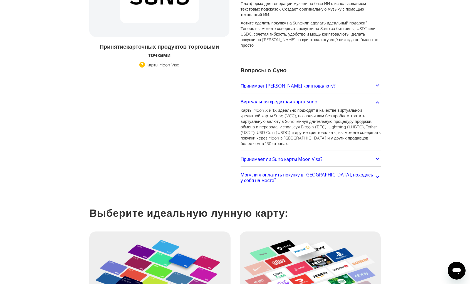
click at [271, 156] on font "Принимает ли Suno карты Moon Visa?" at bounding box center [281, 159] width 82 height 6
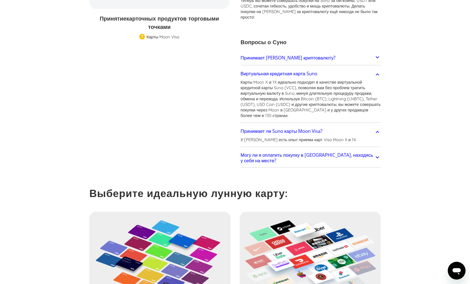
scroll to position [130, 0]
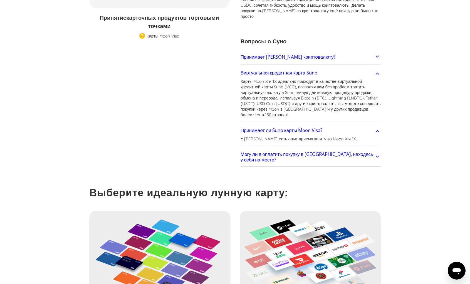
click at [282, 151] on font "Могу ли я оплатить покупку в [GEOGRAPHIC_DATA], находясь у себя на месте?" at bounding box center [306, 157] width 133 height 12
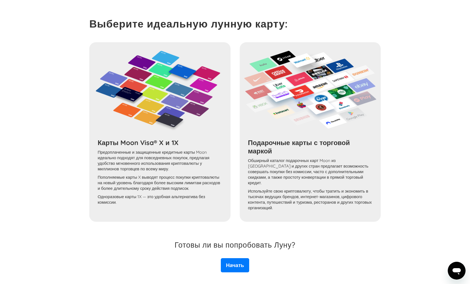
scroll to position [315, 0]
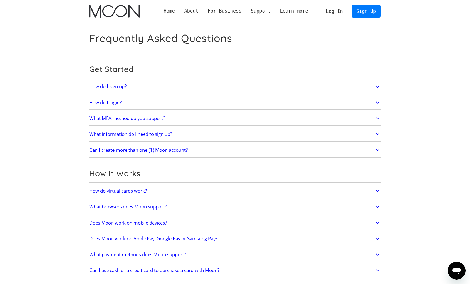
click at [329, 10] on link "Log In" at bounding box center [334, 11] width 26 height 12
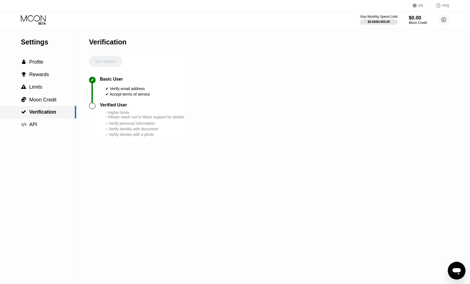
click at [36, 113] on span "Verification" at bounding box center [42, 112] width 27 height 6
click at [34, 65] on span "Profile" at bounding box center [36, 62] width 14 height 6
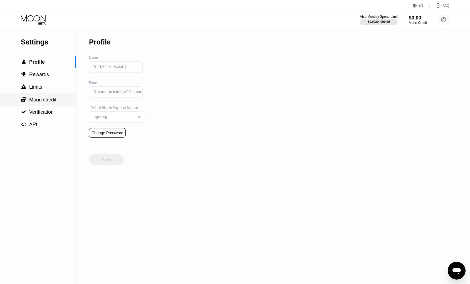
click at [36, 99] on span "Moon Credit" at bounding box center [42, 100] width 27 height 6
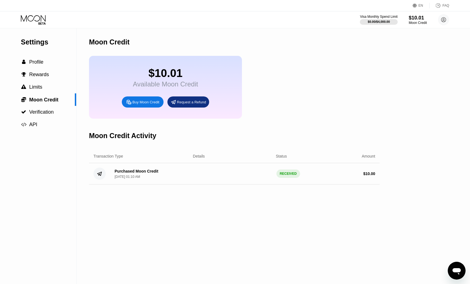
click at [139, 106] on div "Buy Moon Credit" at bounding box center [143, 101] width 42 height 11
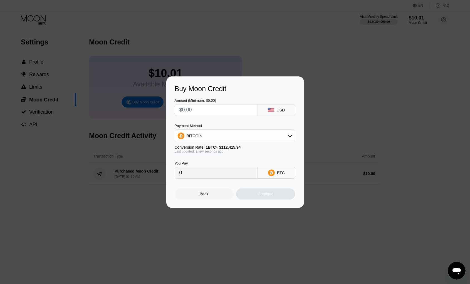
drag, startPoint x: 185, startPoint y: 111, endPoint x: 180, endPoint y: 111, distance: 5.0
click at [180, 111] on input "text" at bounding box center [216, 109] width 74 height 11
type input "$5"
type input "0.00004448"
type input "$50"
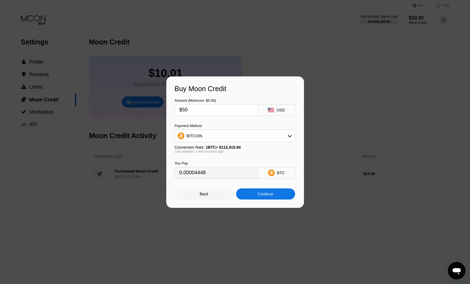
type input "0.00044478"
type input "$50"
click at [259, 196] on div "Continue" at bounding box center [266, 194] width 16 height 4
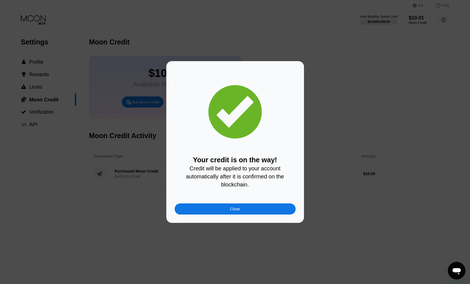
click at [249, 207] on div "Close" at bounding box center [234, 208] width 121 height 11
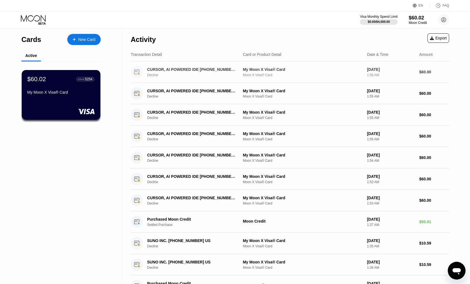
click at [192, 69] on div "CURSOR, AI POWERED IDE [PHONE_NUMBER] US" at bounding box center [192, 69] width 90 height 4
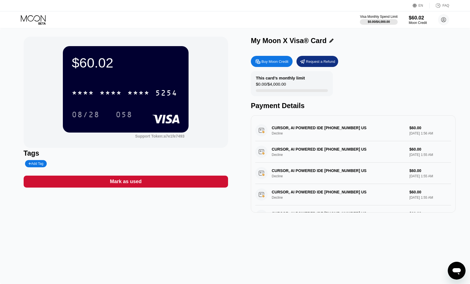
click at [323, 128] on div "CURSOR, AI POWERED IDE +18314259504 US Decline $60.00 Sep 25, 2025 1:56 AM" at bounding box center [353, 130] width 196 height 21
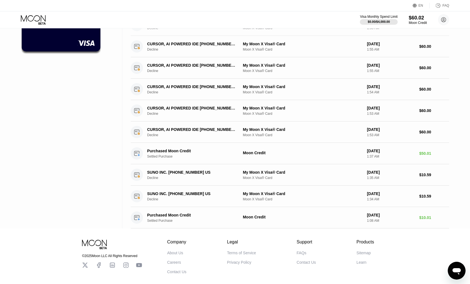
scroll to position [73, 0]
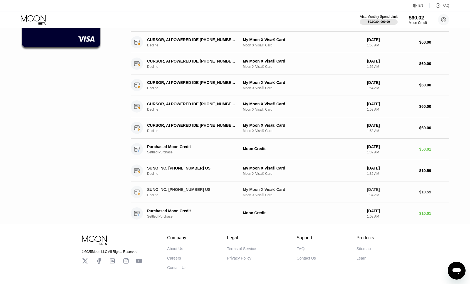
click at [153, 196] on div "Decline" at bounding box center [195, 195] width 97 height 4
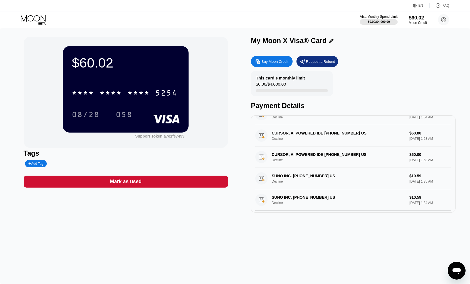
scroll to position [104, 0]
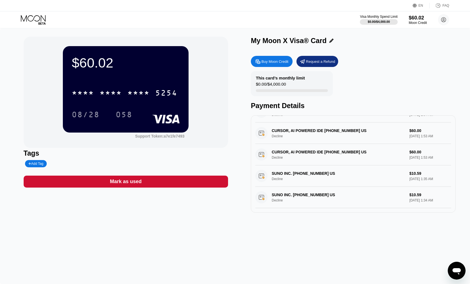
click at [272, 179] on div "SUNO INC. +16017417866 US Decline $10.59 Sep 25, 2025 1:35 AM" at bounding box center [353, 175] width 196 height 21
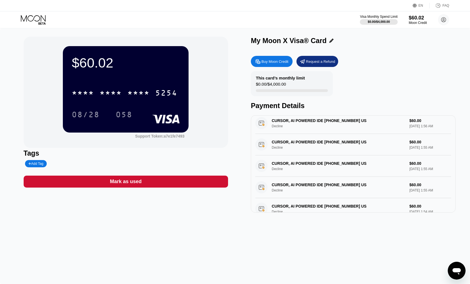
scroll to position [0, 0]
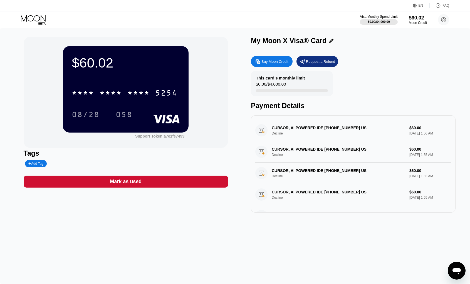
click at [262, 128] on div "CURSOR, AI POWERED IDE +18314259504 US Decline $60.00 Sep 25, 2025 1:56 AM" at bounding box center [353, 130] width 196 height 21
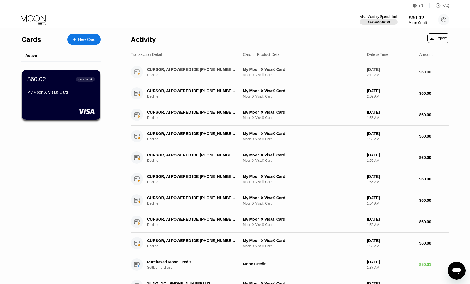
click at [153, 72] on div "CURSOR, AI POWERED IDE [PHONE_NUMBER] US Decline" at bounding box center [195, 72] width 97 height 10
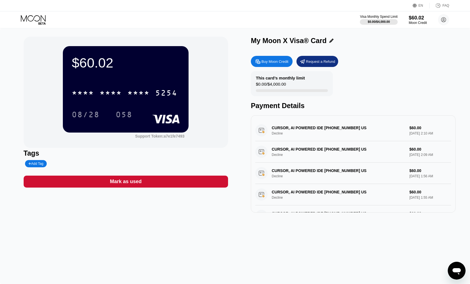
click at [291, 129] on div "CURSOR, AI POWERED IDE [PHONE_NUMBER] US Decline $60.00 [DATE] 2:10 AM" at bounding box center [353, 130] width 196 height 21
click at [288, 127] on div "CURSOR, AI POWERED IDE [PHONE_NUMBER] US Decline $60.00 [DATE] 2:10 AM" at bounding box center [353, 130] width 196 height 21
click at [279, 133] on div "CURSOR, AI POWERED IDE [PHONE_NUMBER] US Decline $60.00 [DATE] 2:10 AM" at bounding box center [353, 130] width 196 height 21
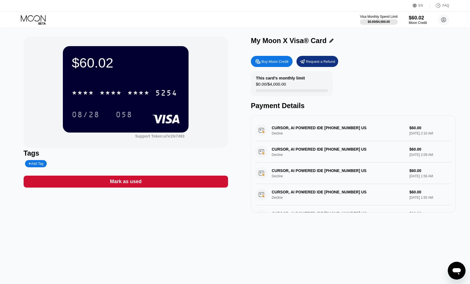
click at [117, 182] on div "Mark as used" at bounding box center [126, 181] width 32 height 6
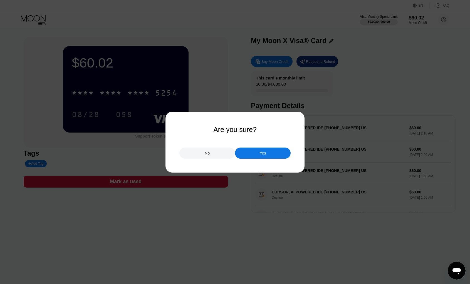
click at [213, 155] on div "No" at bounding box center [207, 153] width 56 height 11
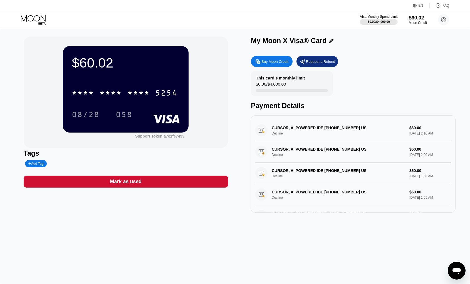
click at [164, 179] on div "Mark as used" at bounding box center [126, 182] width 204 height 12
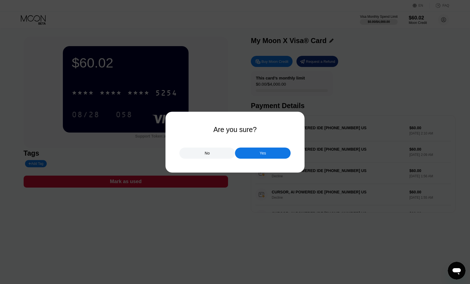
click at [255, 153] on div "Yes" at bounding box center [263, 153] width 56 height 11
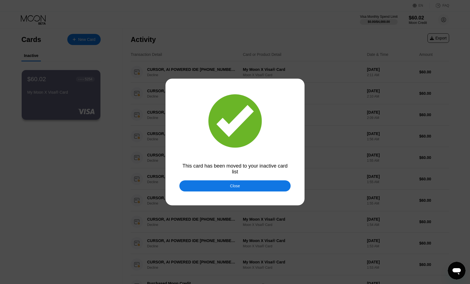
click at [241, 184] on div "Close" at bounding box center [234, 185] width 111 height 11
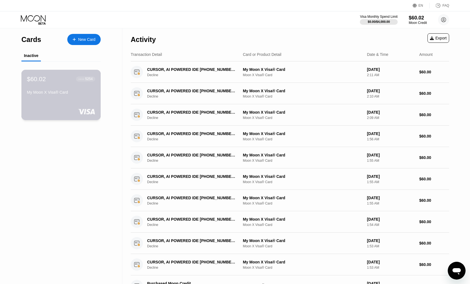
click at [87, 87] on div "$60.02 ● ● ● ● 5254 My Moon X Visa® Card" at bounding box center [61, 85] width 68 height 21
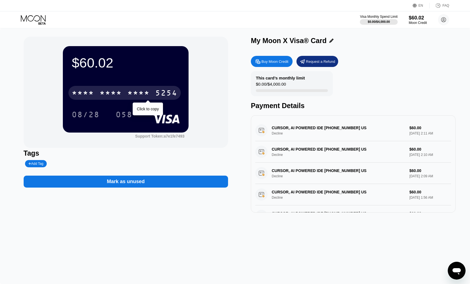
click at [150, 99] on div "* * * * * * * * * * * * 5254" at bounding box center [124, 93] width 112 height 14
click at [137, 96] on div "2630" at bounding box center [138, 93] width 22 height 9
click at [137, 96] on div "* * * *" at bounding box center [138, 93] width 22 height 9
click at [120, 94] on div "6500" at bounding box center [110, 93] width 22 height 9
click at [134, 95] on div "* * * *" at bounding box center [138, 93] width 22 height 9
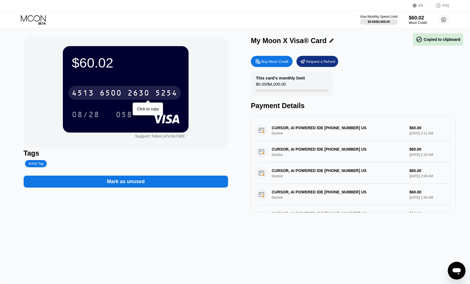
click at [133, 95] on div "2630" at bounding box center [138, 93] width 22 height 9
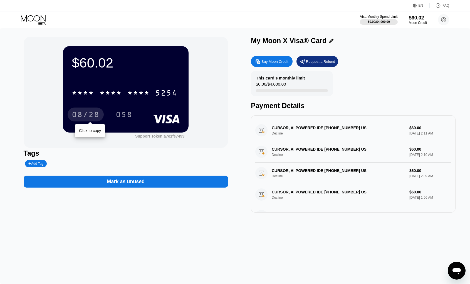
click at [88, 114] on div "08/28" at bounding box center [86, 115] width 28 height 9
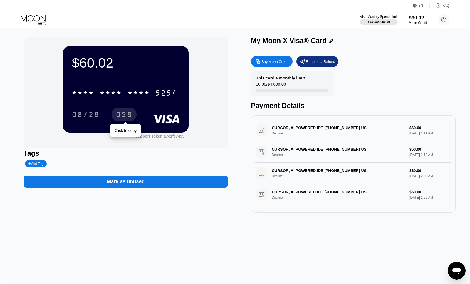
click at [128, 117] on div "058" at bounding box center [124, 115] width 17 height 9
click at [281, 128] on div "CURSOR, AI POWERED IDE +18314259504 US Decline $60.00 Sep 25, 2025 2:11 AM" at bounding box center [353, 130] width 196 height 21
click at [256, 149] on div "CURSOR, AI POWERED IDE +18314259504 US Decline $60.00 Sep 25, 2025 2:10 AM" at bounding box center [353, 151] width 196 height 21
click at [439, 8] on icon at bounding box center [438, 6] width 6 height 6
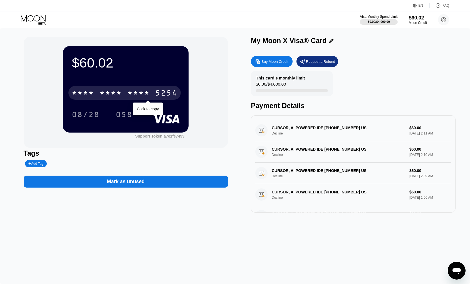
click at [102, 92] on div "* * * *" at bounding box center [110, 93] width 22 height 9
click at [102, 92] on div "6500" at bounding box center [110, 93] width 22 height 9
click at [106, 95] on div "* * * *" at bounding box center [110, 93] width 22 height 9
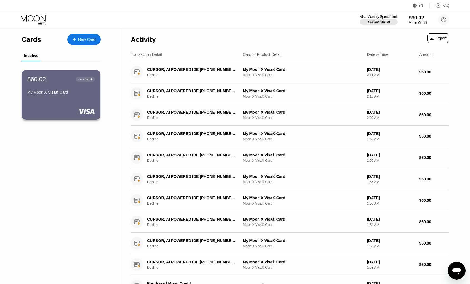
click at [85, 40] on div "New Card" at bounding box center [86, 39] width 17 height 5
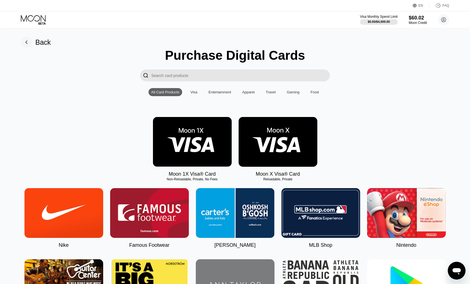
click at [198, 138] on img at bounding box center [192, 142] width 79 height 50
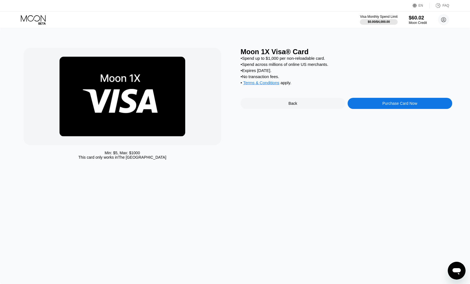
click at [386, 104] on div "Purchase Card Now" at bounding box center [399, 103] width 35 height 4
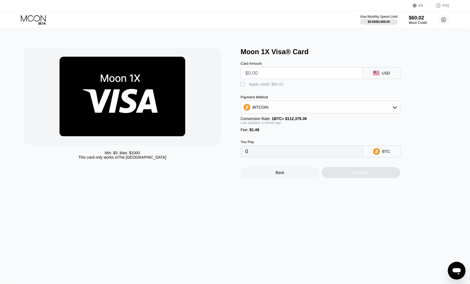
click at [332, 70] on input "text" at bounding box center [301, 73] width 113 height 11
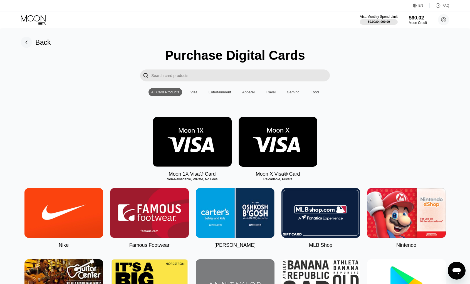
click at [281, 136] on img at bounding box center [277, 142] width 79 height 50
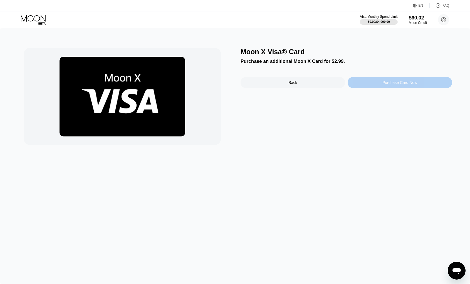
click at [393, 85] on div "Purchase Card Now" at bounding box center [399, 82] width 104 height 11
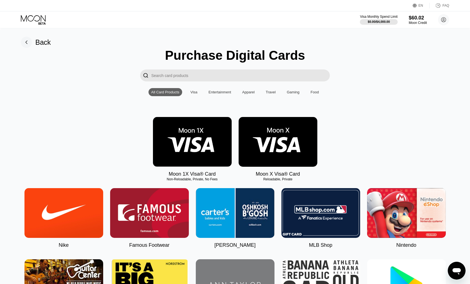
click at [199, 92] on div "Visa" at bounding box center [194, 92] width 13 height 8
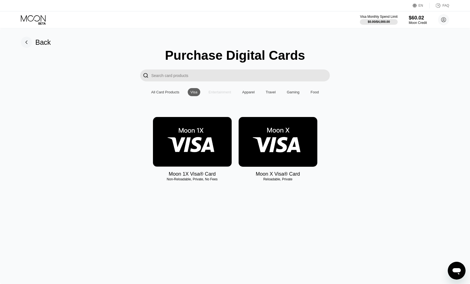
click at [216, 92] on div "Entertainment" at bounding box center [219, 92] width 23 height 4
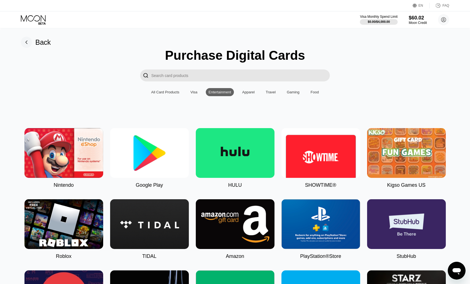
click at [246, 93] on div "Apparel" at bounding box center [248, 92] width 13 height 4
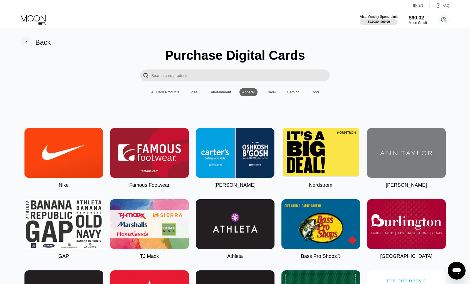
click at [158, 91] on div "All Card Products" at bounding box center [165, 92] width 28 height 4
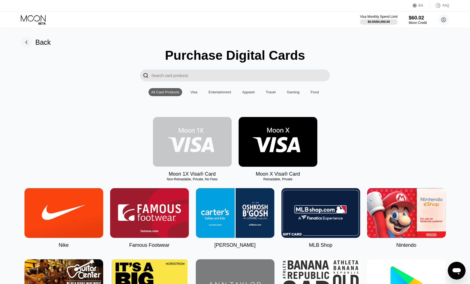
click at [181, 152] on img at bounding box center [192, 142] width 79 height 50
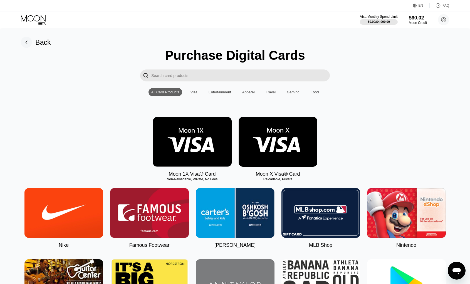
click at [38, 45] on div "Back" at bounding box center [43, 42] width 16 height 8
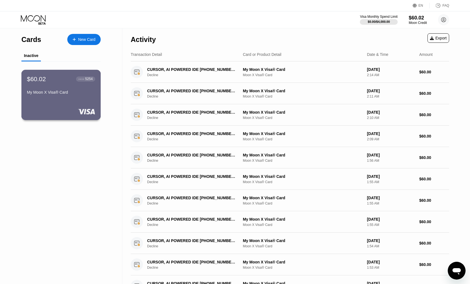
click at [69, 92] on div "My Moon X Visa® Card" at bounding box center [61, 92] width 68 height 4
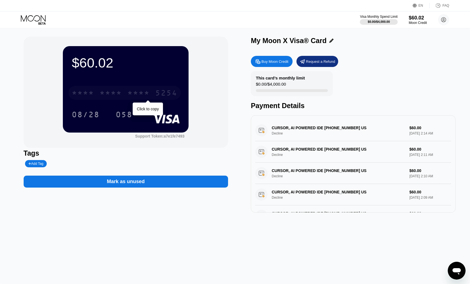
click at [141, 92] on div "* * * *" at bounding box center [138, 93] width 22 height 9
click at [141, 92] on div "2630" at bounding box center [138, 93] width 22 height 9
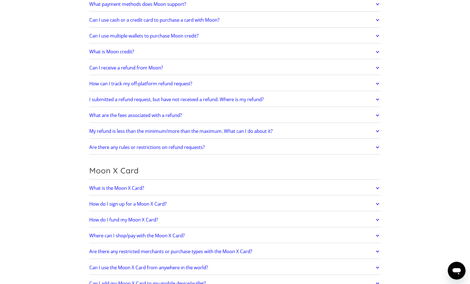
scroll to position [251, 0]
click at [234, 132] on h2 "My refund is less than the minimum/more than the maximum. What can I do about i…" at bounding box center [180, 131] width 183 height 6
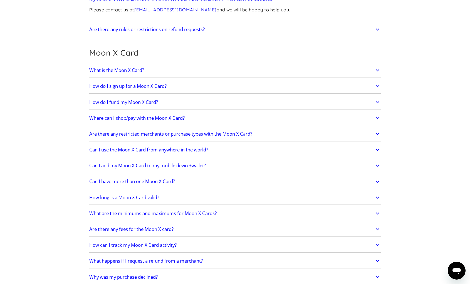
scroll to position [383, 0]
click at [231, 116] on link "Where can I shop/pay with the Moon X Card?" at bounding box center [234, 118] width 291 height 12
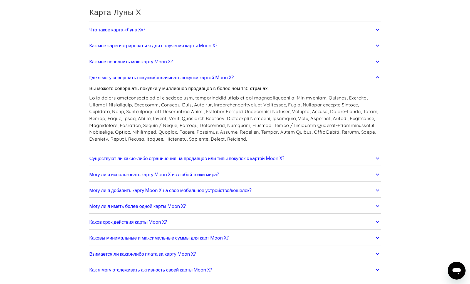
scroll to position [427, 0]
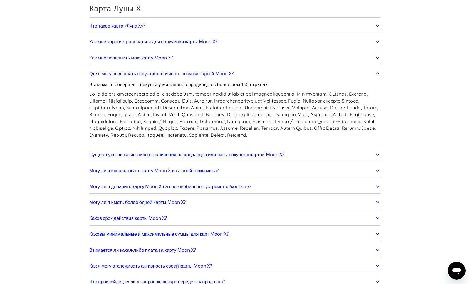
click at [178, 158] on font "Существуют ли какие-либо ограничения на продавцов или типы покупок с картой Moo…" at bounding box center [186, 154] width 195 height 6
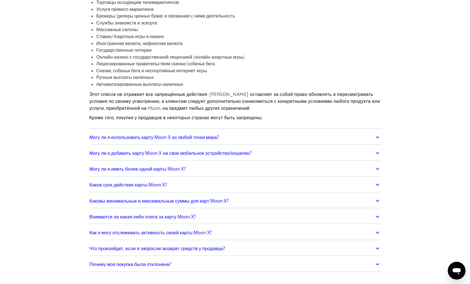
scroll to position [617, 0]
click at [191, 140] on font "Могу ли я использовать карту Moon X из любой точки мира?" at bounding box center [153, 136] width 129 height 6
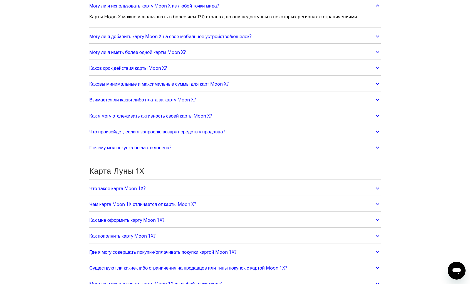
scroll to position [749, 0]
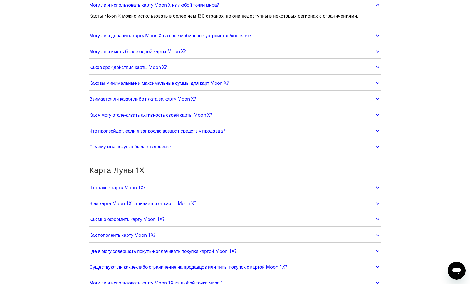
click at [196, 137] on link "Что произойдет, если я запрослю возврат средств у продавца?" at bounding box center [234, 131] width 291 height 12
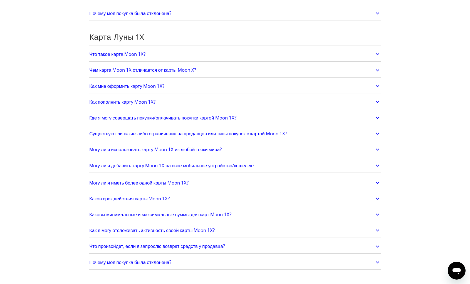
scroll to position [934, 0]
click at [205, 121] on font "Где я могу совершать покупки/оплачивать покупки картой Moon 1X?" at bounding box center [162, 117] width 147 height 6
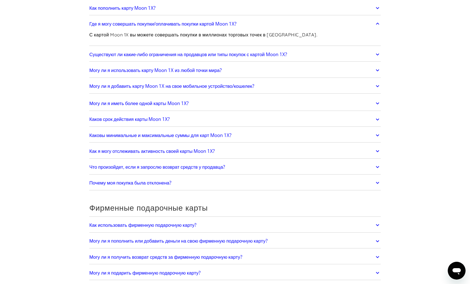
scroll to position [1028, 0]
click at [164, 122] on font "Каков срок действия карты Moon 1X?" at bounding box center [129, 119] width 80 height 6
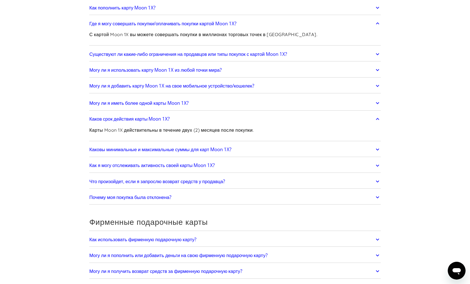
click at [176, 106] on font "Могу ли я иметь более одной карты Moon 1X?" at bounding box center [138, 103] width 99 height 6
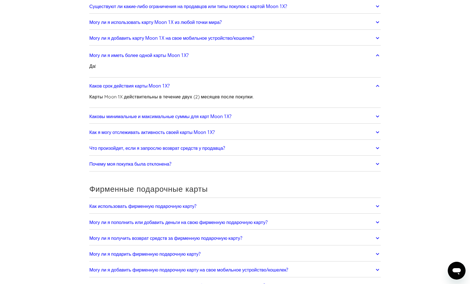
scroll to position [1081, 0]
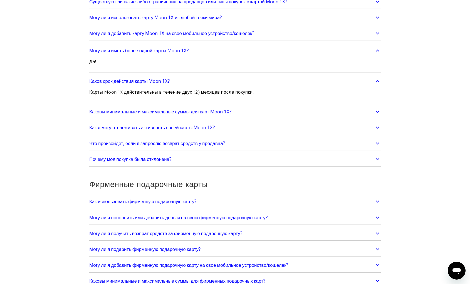
click at [179, 115] on font "Каковы минимальные и максимальные суммы для карт Moon 1X?" at bounding box center [160, 111] width 142 height 6
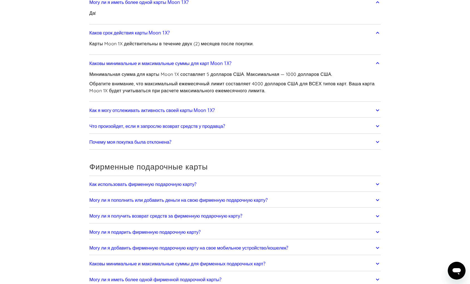
scroll to position [1129, 0]
click at [171, 113] on font "Как я могу отслеживать активность своей карты Moon 1X?" at bounding box center [151, 109] width 125 height 6
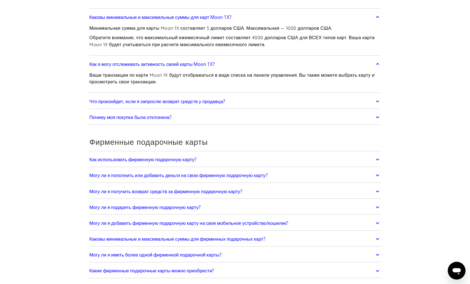
scroll to position [1177, 0]
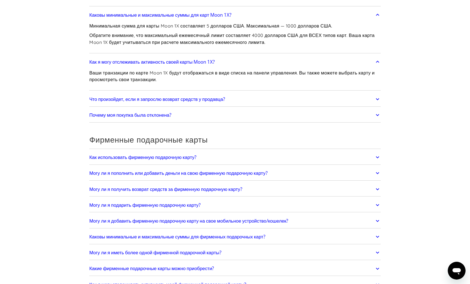
click at [181, 121] on link "Почему моя покупка была отклонена?" at bounding box center [234, 115] width 291 height 12
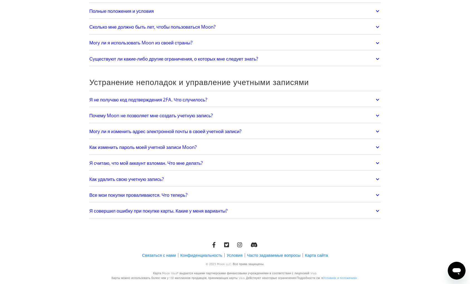
scroll to position [1610, 0]
click at [202, 209] on font "Я совершил ошибку при покупке карты. Какие у меня варианты?" at bounding box center [158, 211] width 138 height 6
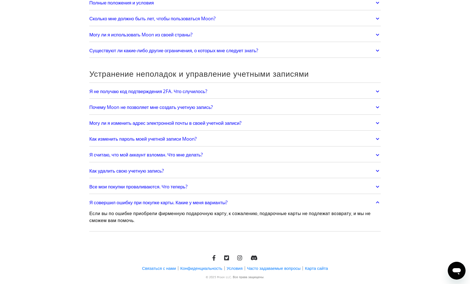
scroll to position [1633, 0]
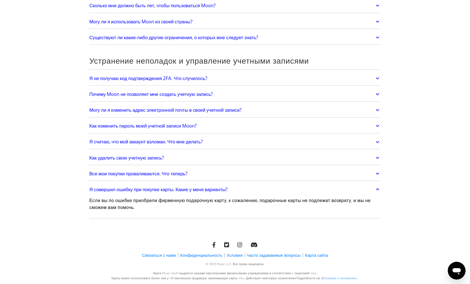
click at [456, 269] on icon "Открытое окно обмена сообщениями" at bounding box center [456, 271] width 8 height 7
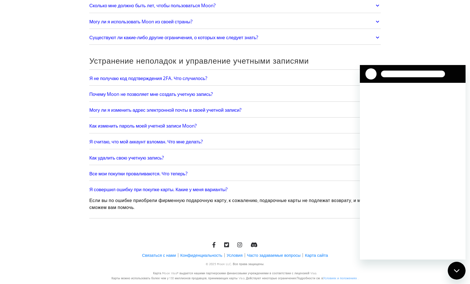
scroll to position [0, 0]
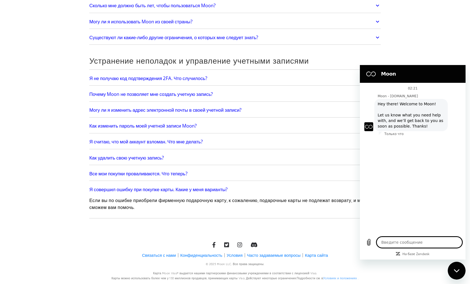
type textarea "x"
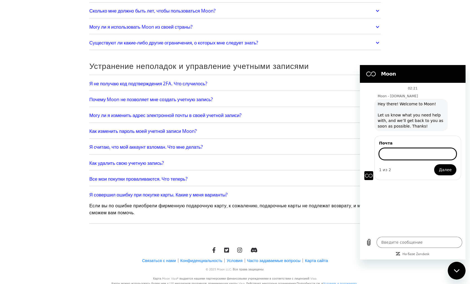
scroll to position [1611, 0]
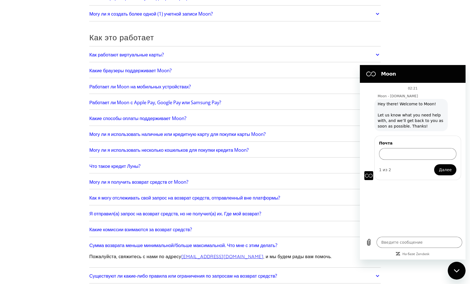
scroll to position [0, 0]
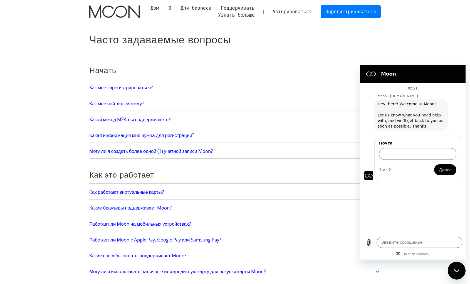
click at [284, 11] on font "Авторизоваться" at bounding box center [291, 12] width 39 height 6
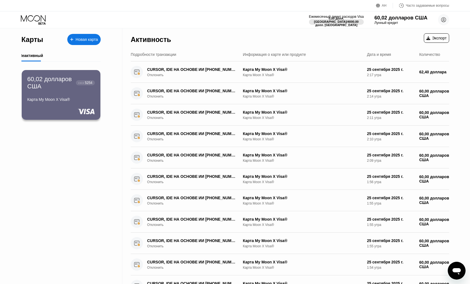
click at [386, 18] on font "60,02 долларов США" at bounding box center [400, 18] width 53 height 6
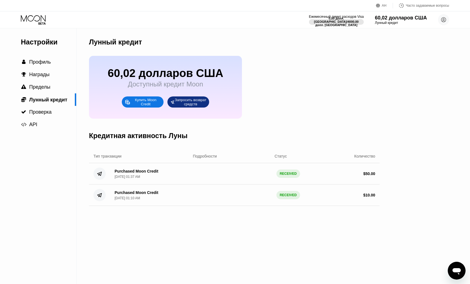
click at [152, 100] on font "Купить Moon Credit" at bounding box center [146, 102] width 23 height 8
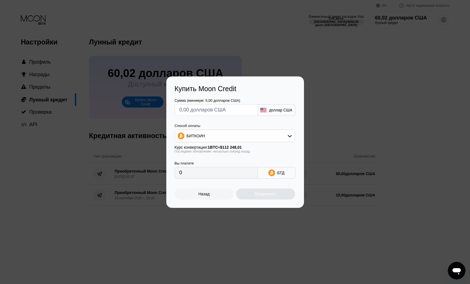
type textarea "x"
